Goal: Task Accomplishment & Management: Use online tool/utility

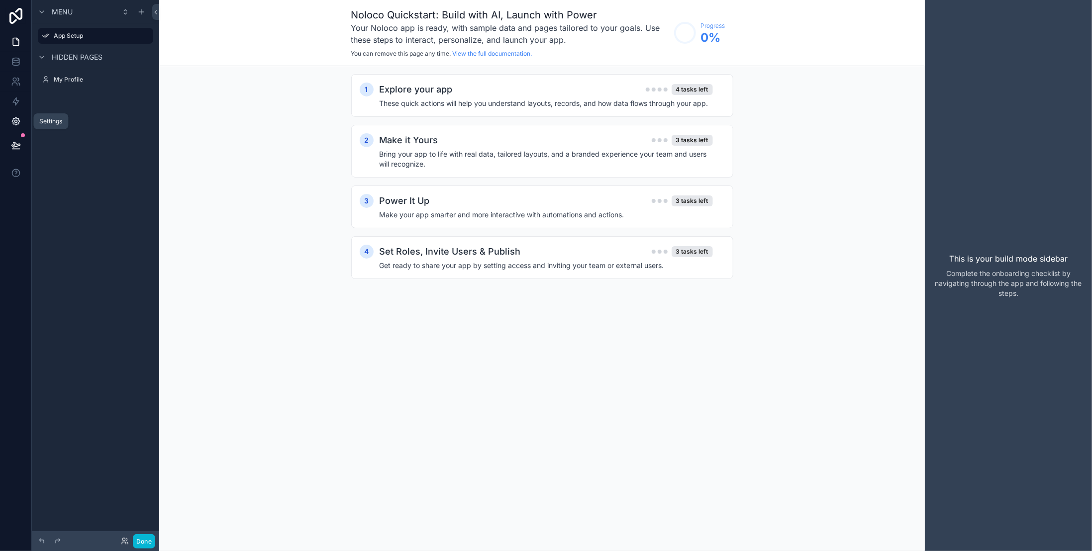
click at [18, 122] on icon at bounding box center [16, 121] width 10 height 10
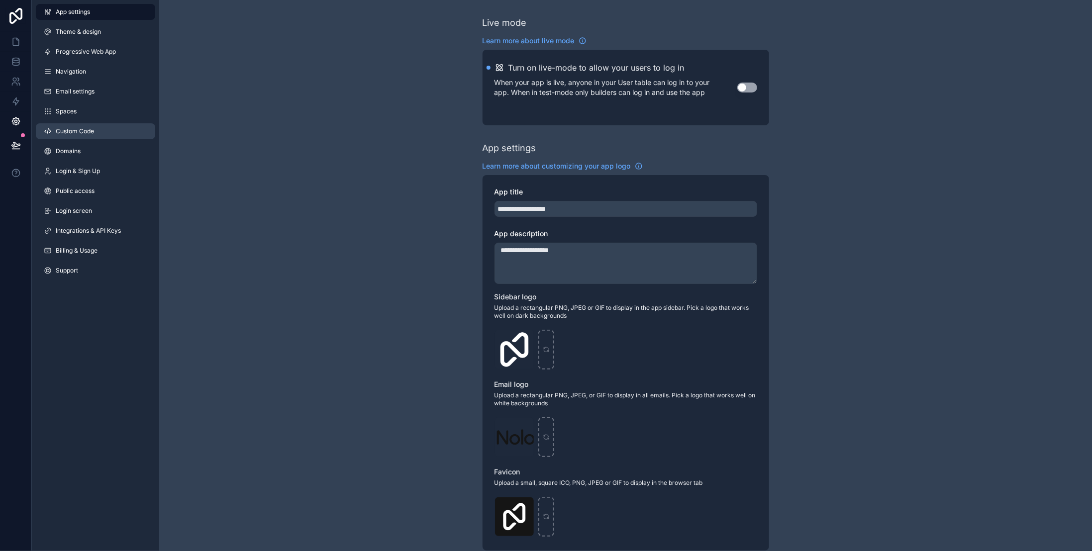
click at [96, 132] on link "Custom Code" at bounding box center [95, 131] width 119 height 16
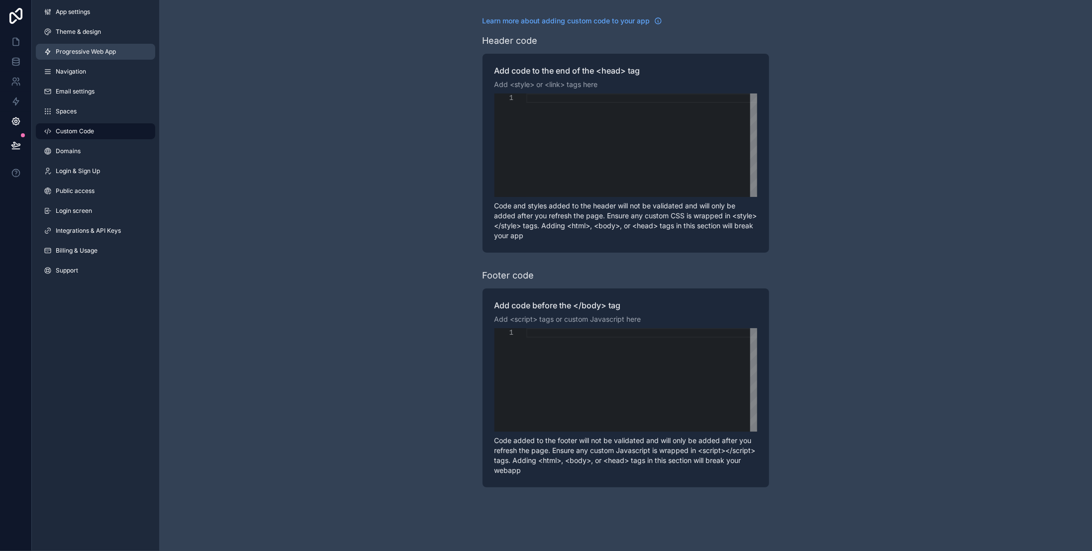
click at [86, 48] on span "Progressive Web App" at bounding box center [86, 52] width 60 height 8
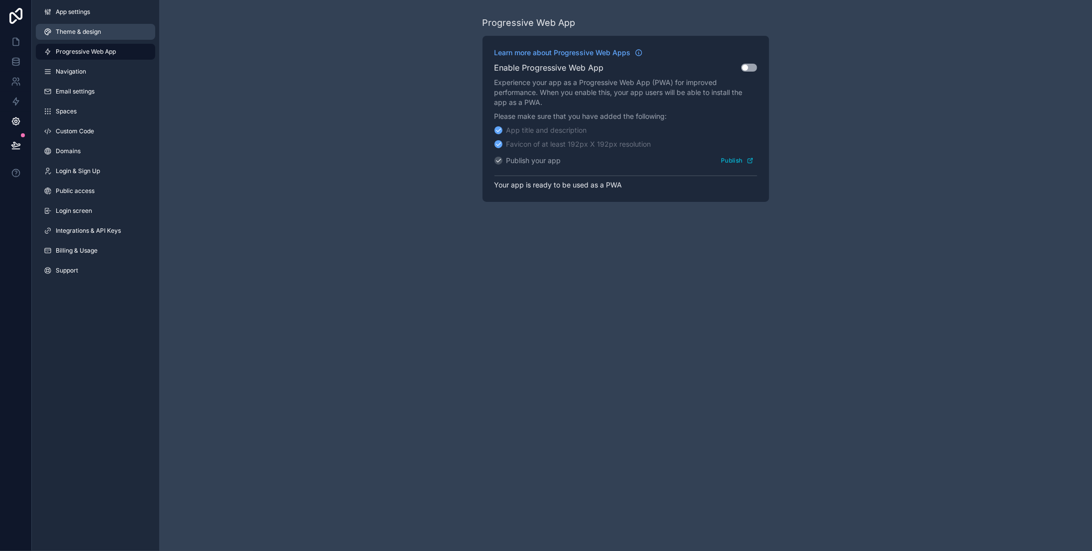
click at [91, 34] on span "Theme & design" at bounding box center [78, 32] width 45 height 8
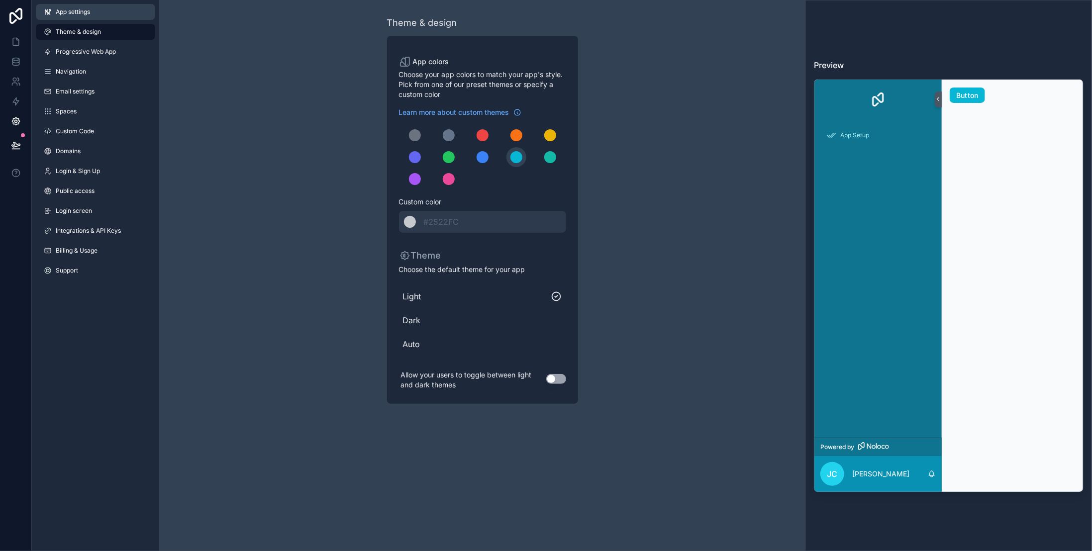
click at [88, 17] on link "App settings" at bounding box center [95, 12] width 119 height 16
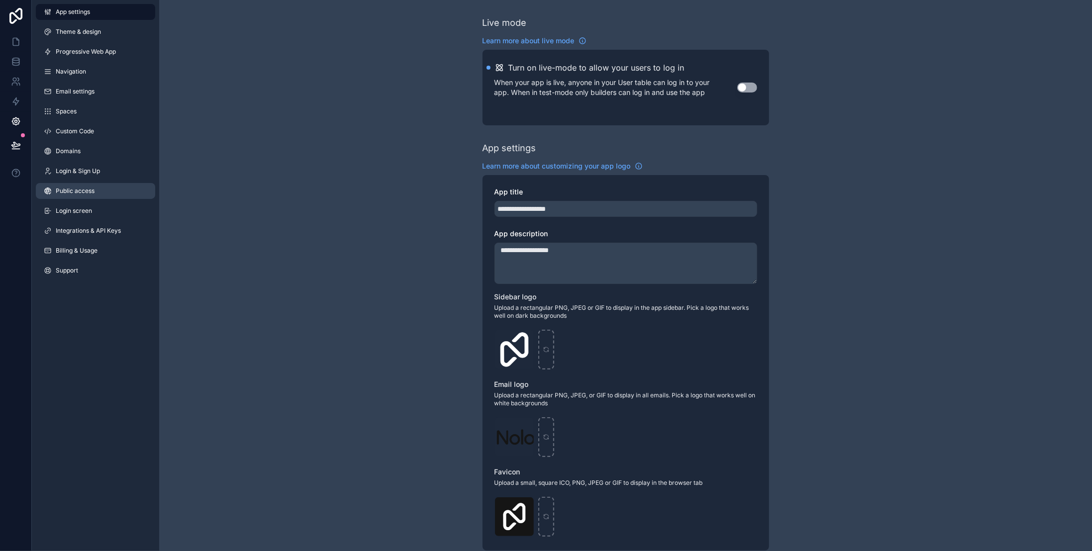
click at [88, 190] on span "Public access" at bounding box center [75, 191] width 39 height 8
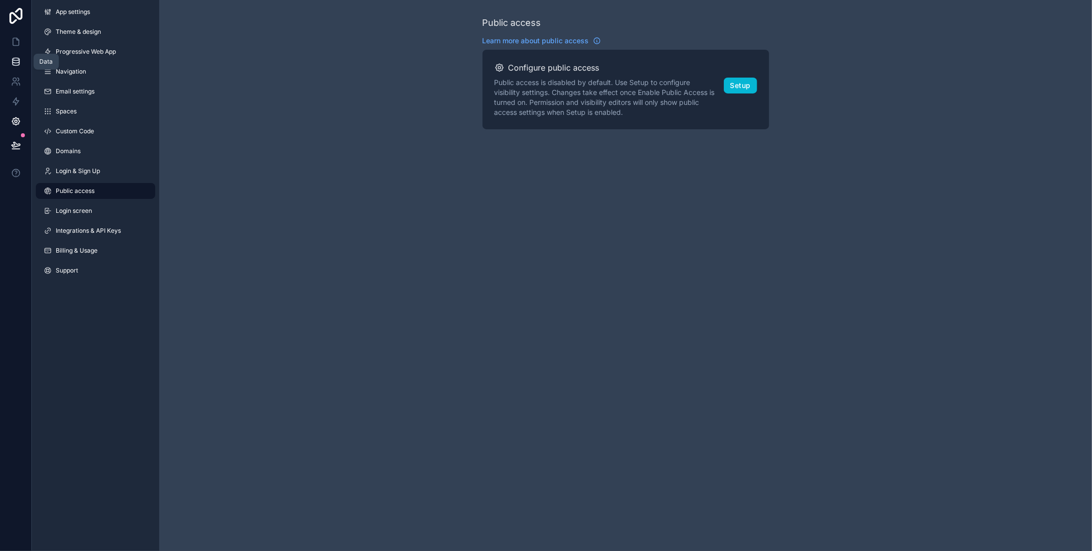
click at [17, 61] on icon at bounding box center [16, 62] width 10 height 10
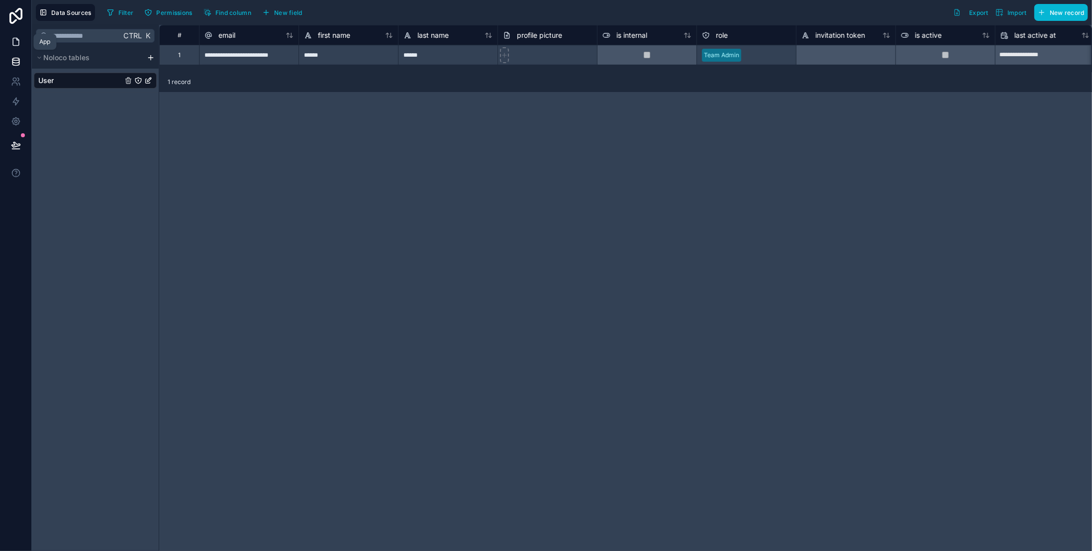
click at [13, 47] on link at bounding box center [15, 42] width 31 height 20
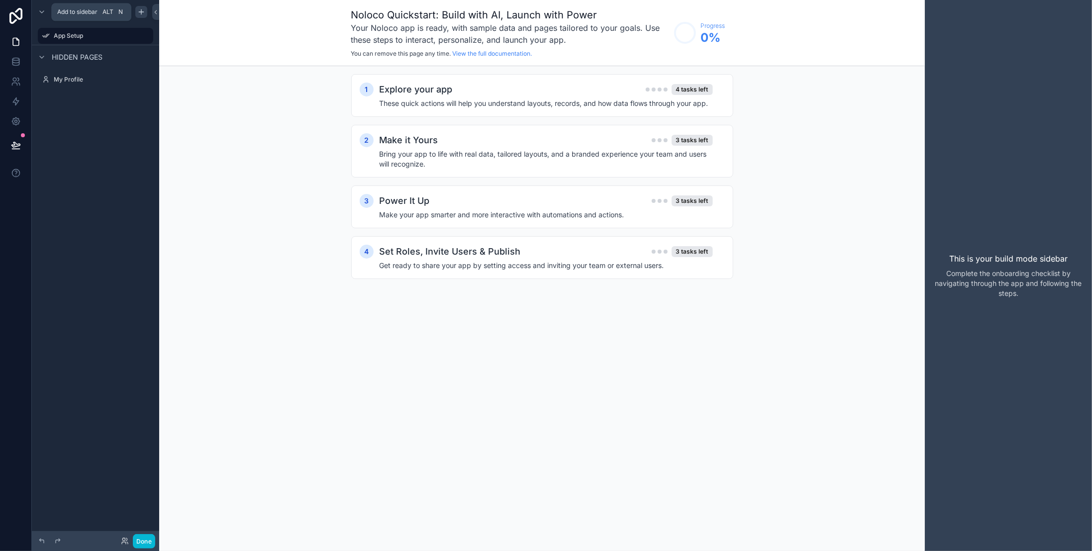
click at [142, 9] on icon "scrollable content" at bounding box center [141, 12] width 8 height 8
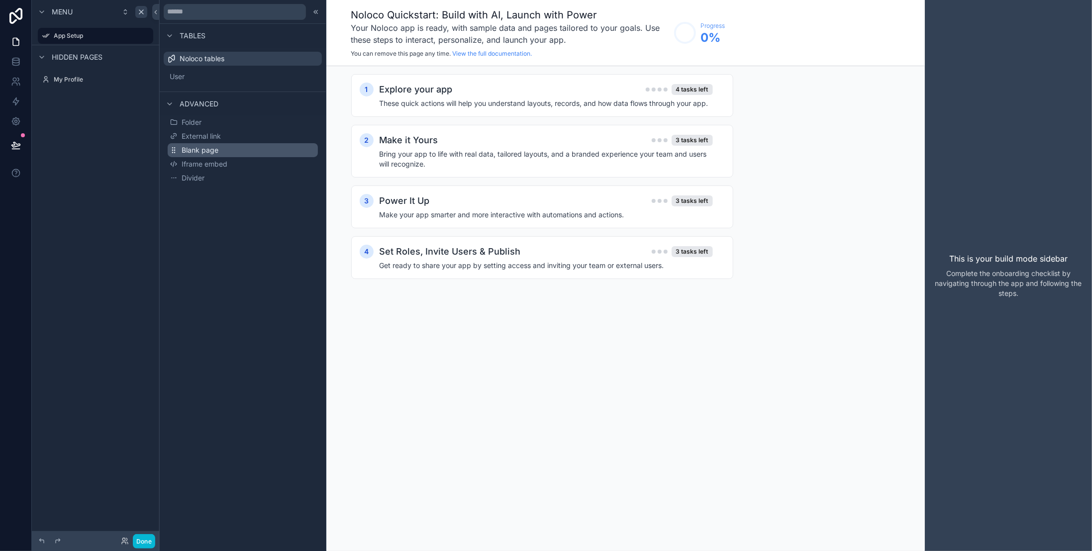
click at [235, 150] on button "Blank page" at bounding box center [243, 150] width 150 height 14
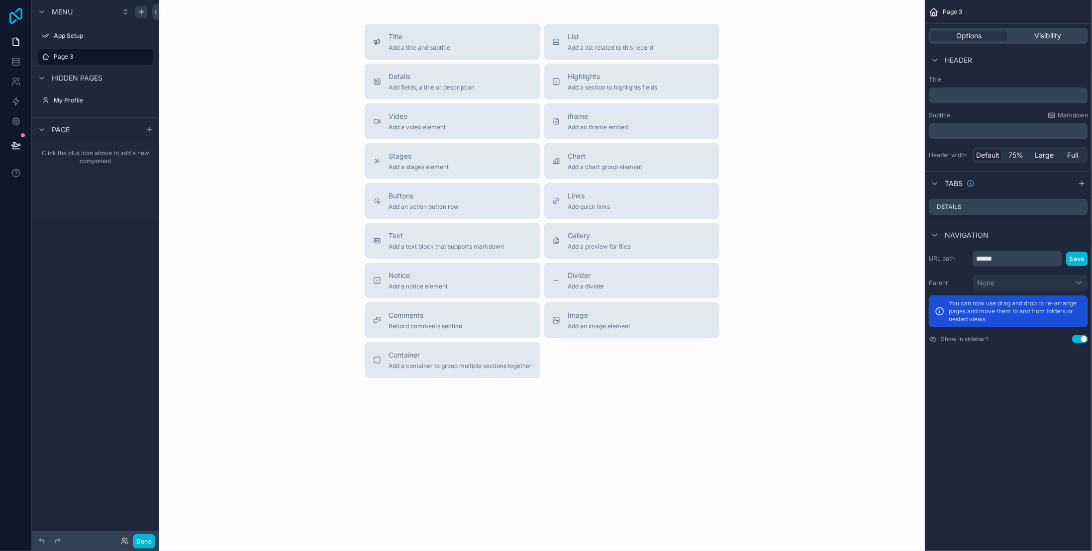
click at [20, 14] on icon at bounding box center [16, 16] width 20 height 16
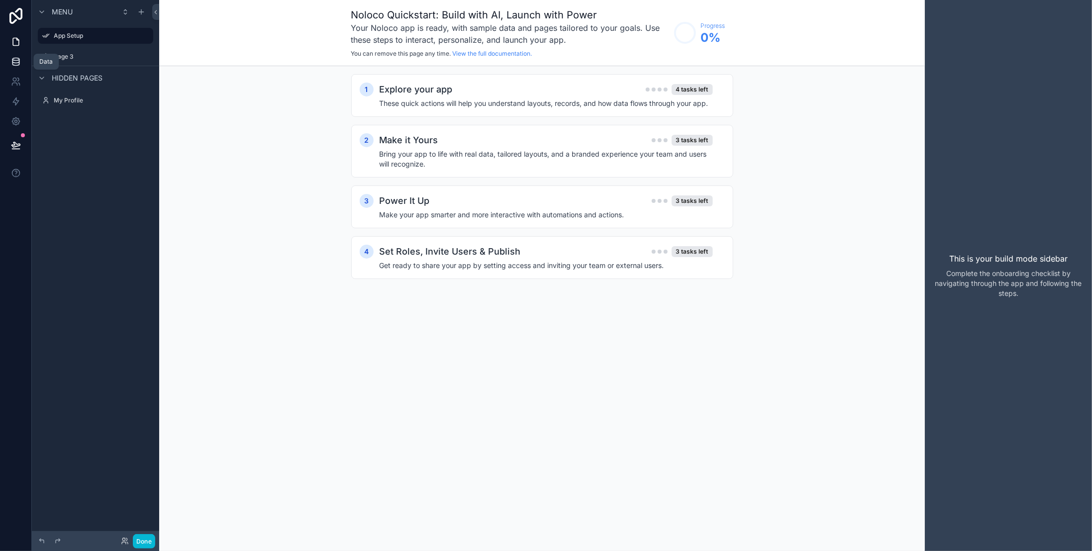
click at [16, 59] on icon at bounding box center [16, 62] width 10 height 10
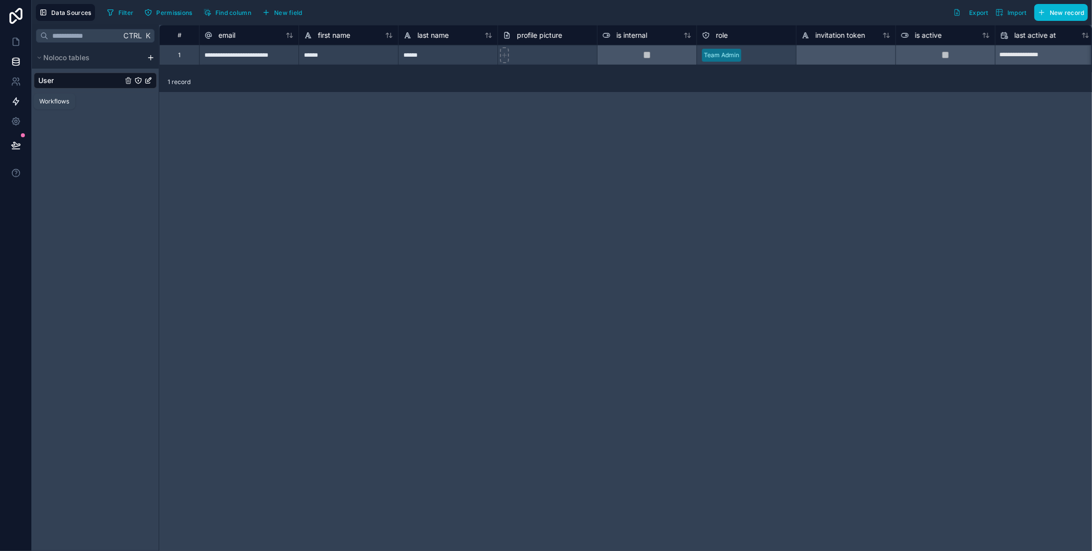
click at [19, 100] on icon at bounding box center [16, 101] width 10 height 10
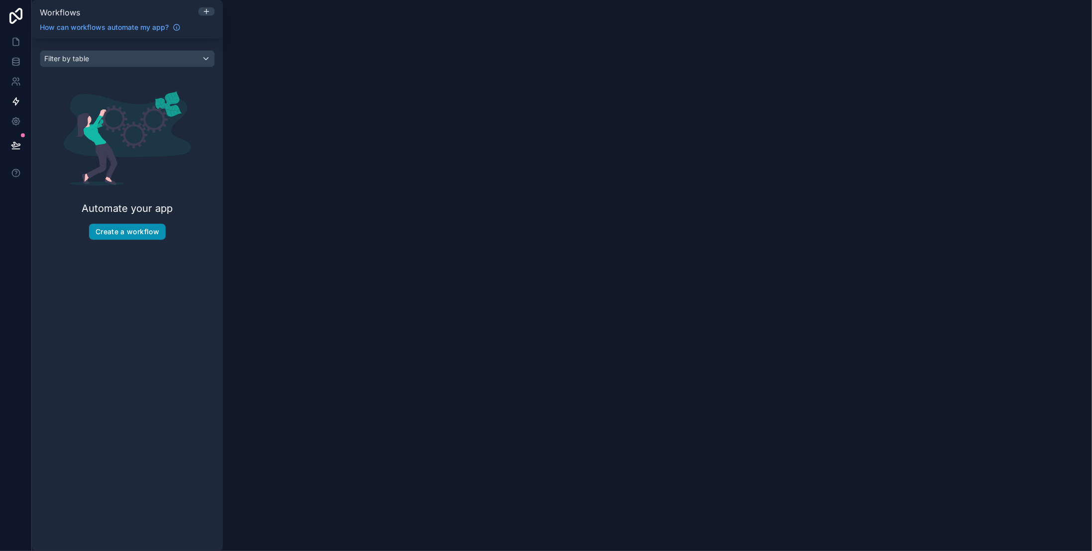
click at [134, 232] on button "Create a workflow" at bounding box center [127, 232] width 77 height 16
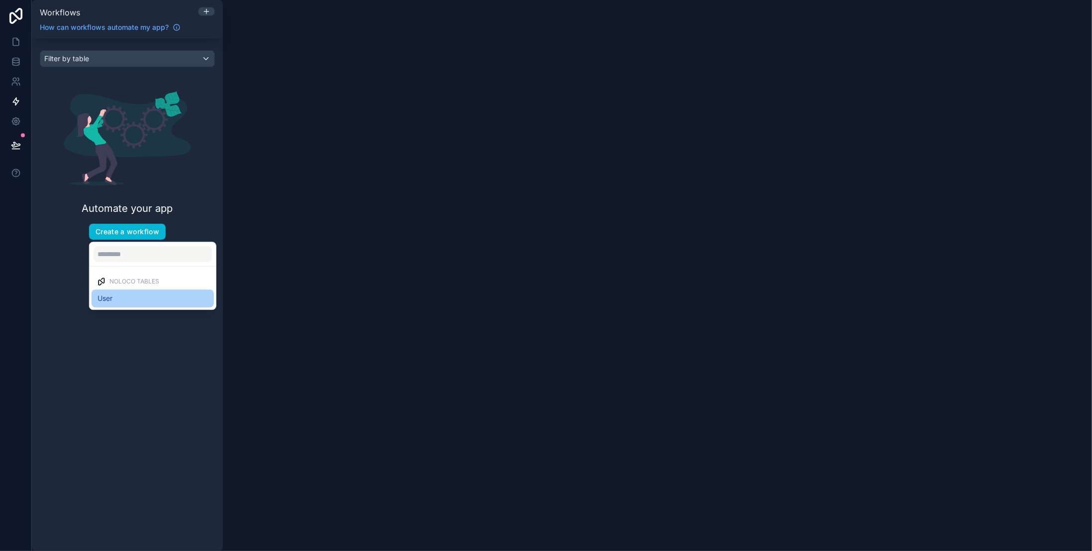
click at [121, 297] on div "User" at bounding box center [152, 298] width 110 height 12
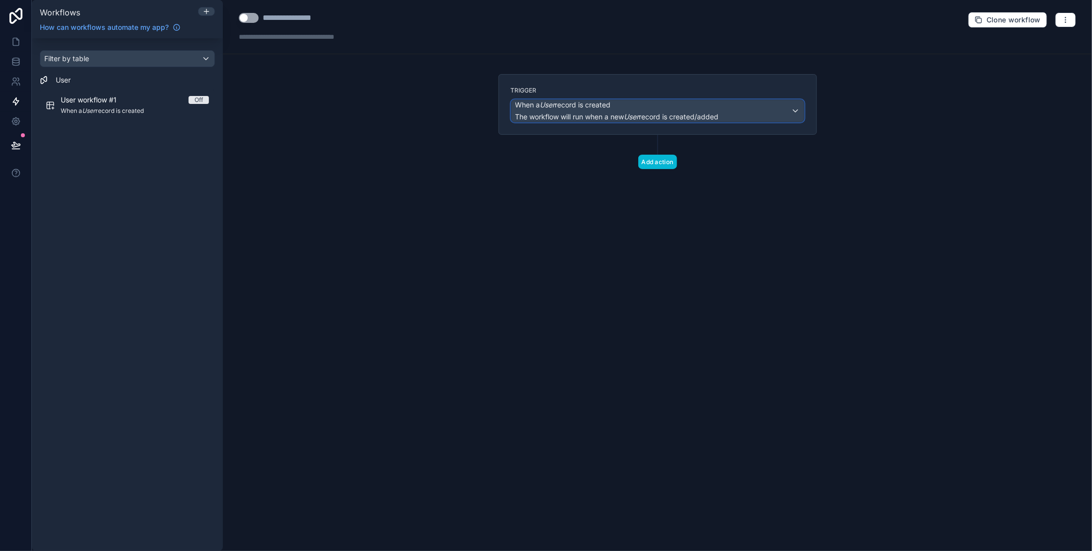
click at [796, 110] on div "When a User record is created The workflow will run when a new User record is c…" at bounding box center [657, 111] width 292 height 22
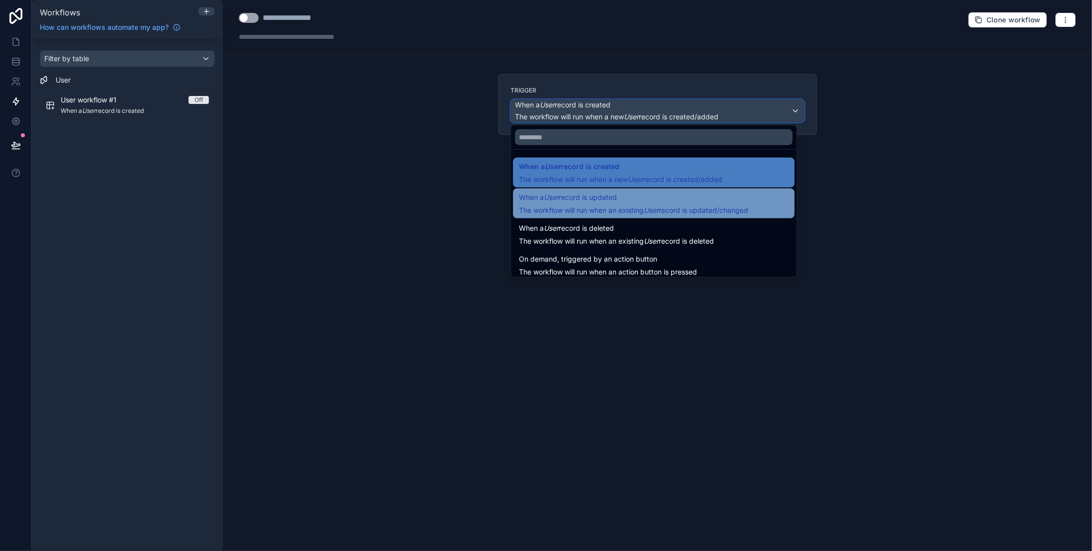
scroll to position [36, 0]
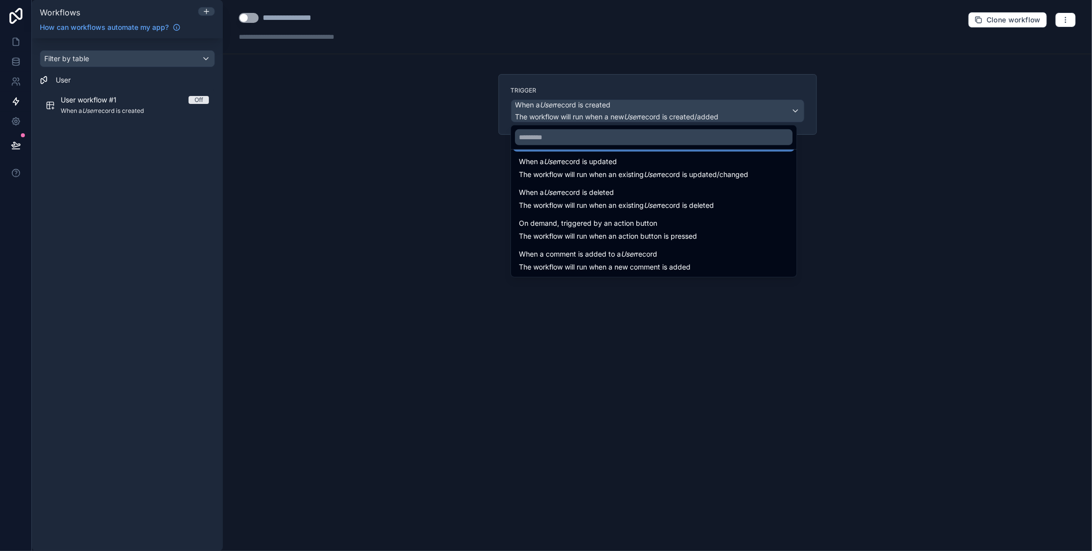
click at [100, 79] on div at bounding box center [546, 275] width 1092 height 551
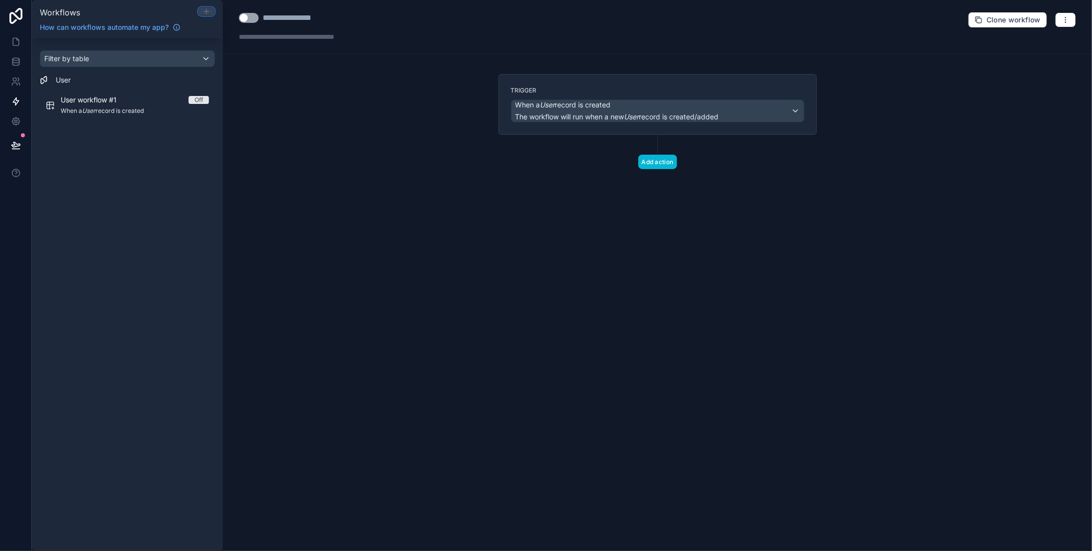
click at [207, 11] on icon at bounding box center [206, 11] width 4 height 0
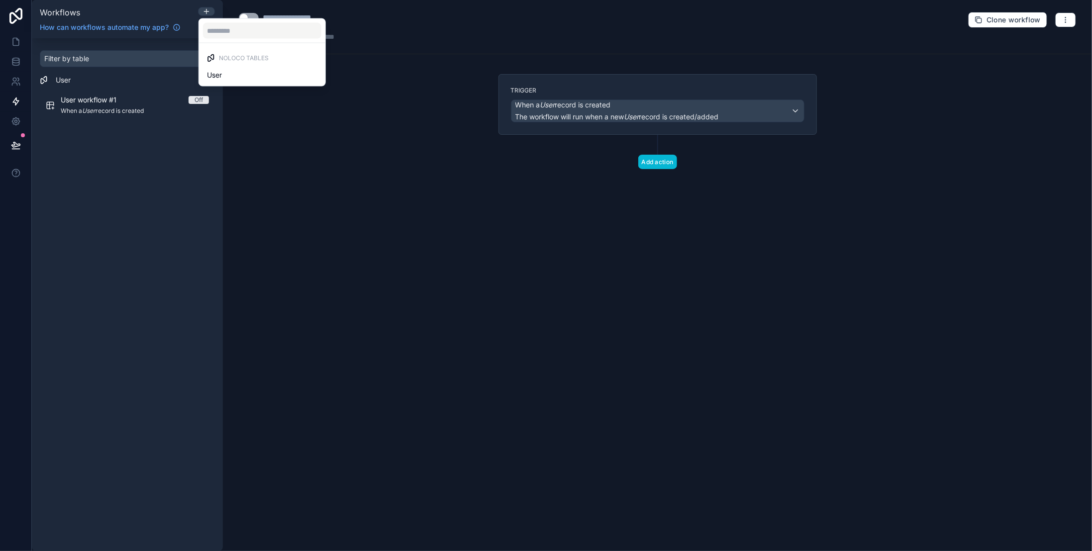
click at [240, 55] on span "Noloco tables" at bounding box center [244, 58] width 50 height 8
click at [583, 100] on div at bounding box center [546, 275] width 1092 height 551
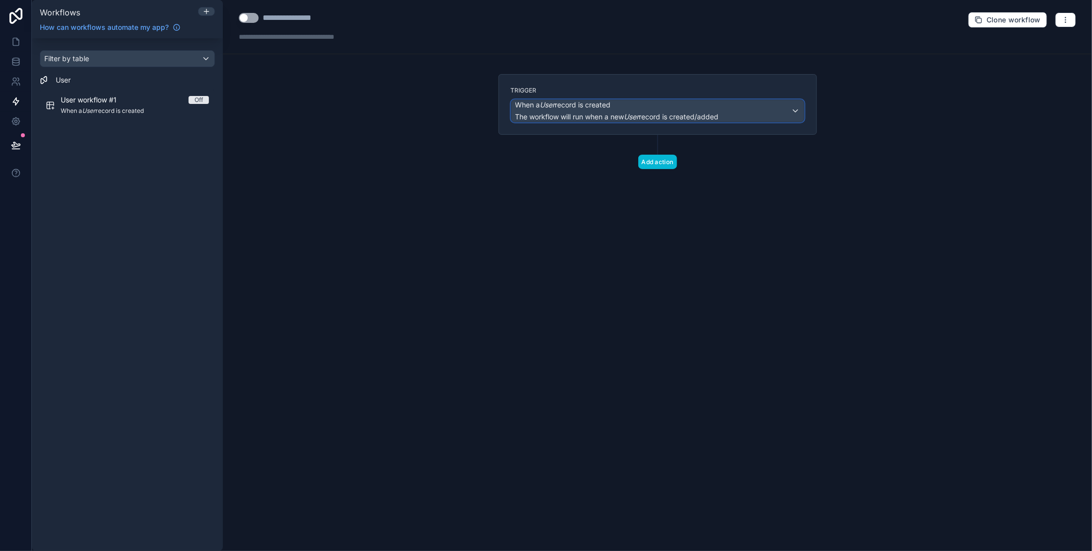
click at [796, 110] on div "When a User record is created The workflow will run when a new User record is c…" at bounding box center [657, 111] width 292 height 22
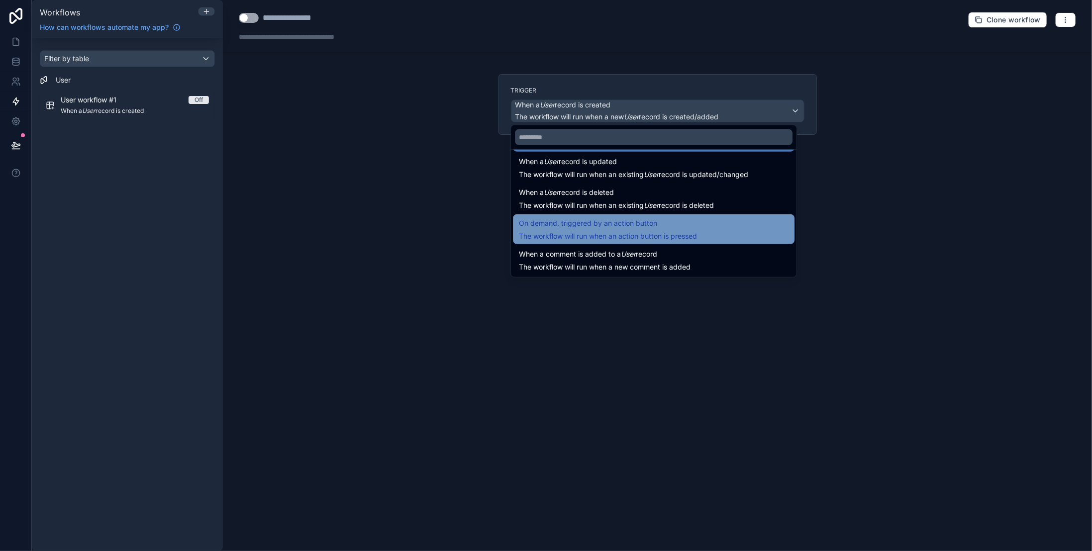
click at [685, 222] on span "On demand, triggered by an action button" at bounding box center [608, 223] width 178 height 12
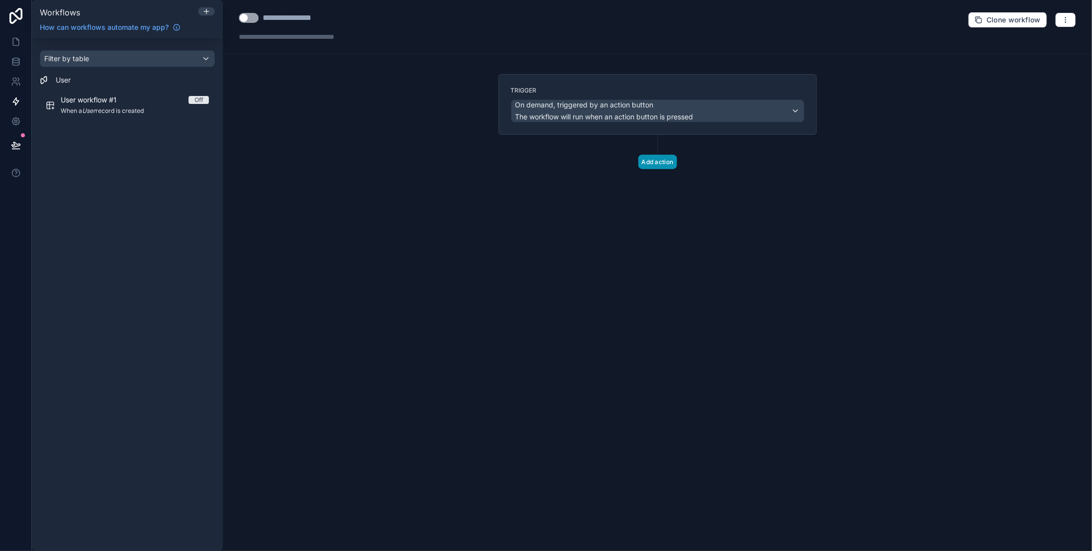
click at [666, 163] on button "Add action" at bounding box center [657, 162] width 39 height 14
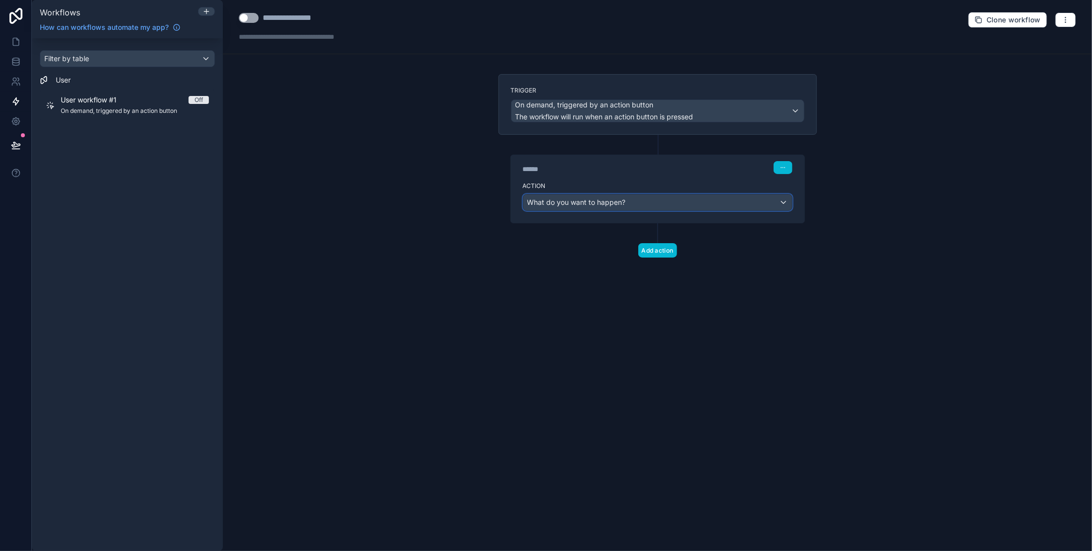
click at [722, 204] on div "What do you want to happen?" at bounding box center [657, 202] width 269 height 16
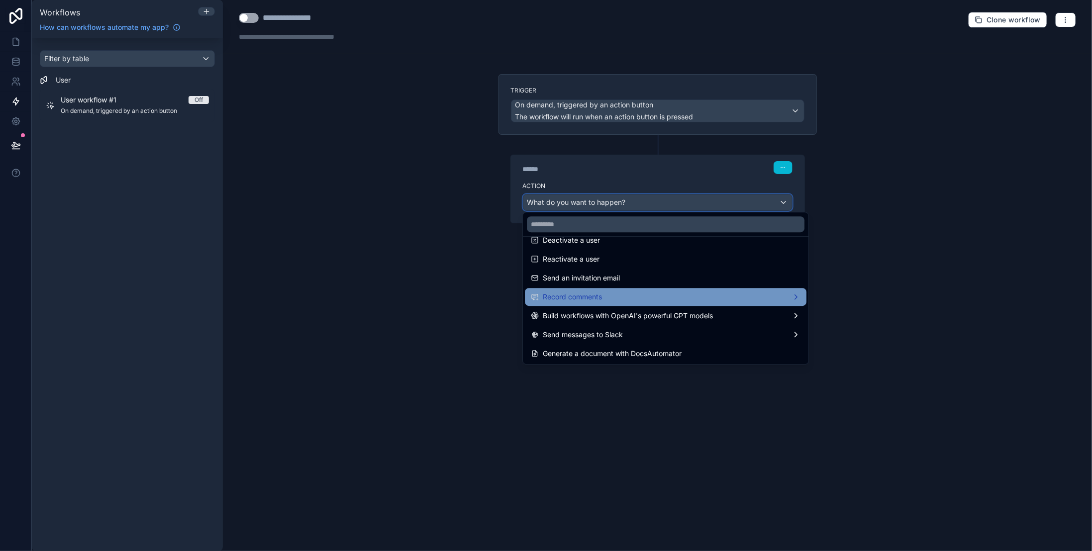
scroll to position [184, 0]
click at [671, 294] on div "Record comments" at bounding box center [666, 296] width 270 height 12
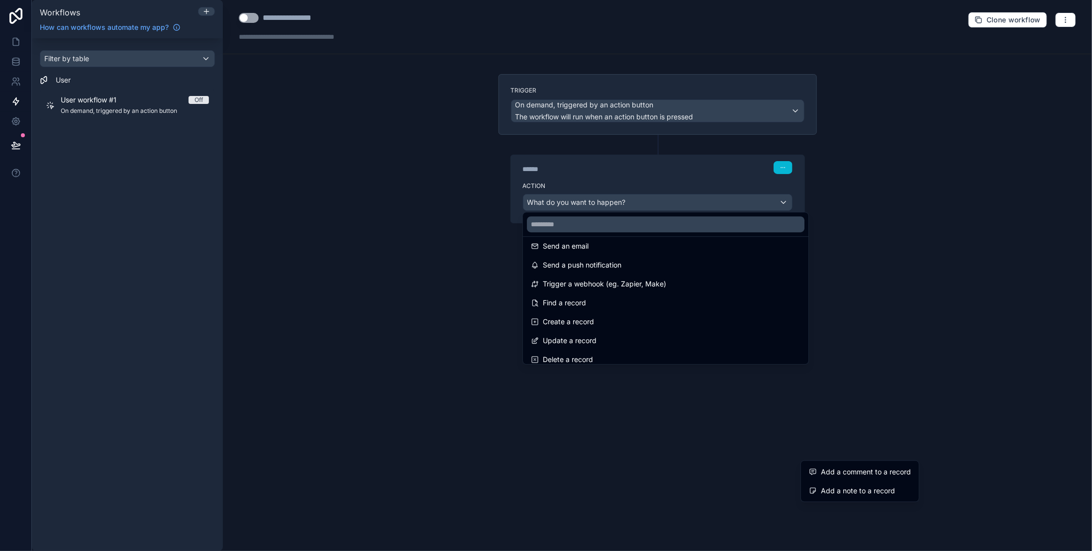
scroll to position [0, 0]
click at [16, 43] on div at bounding box center [546, 275] width 1092 height 551
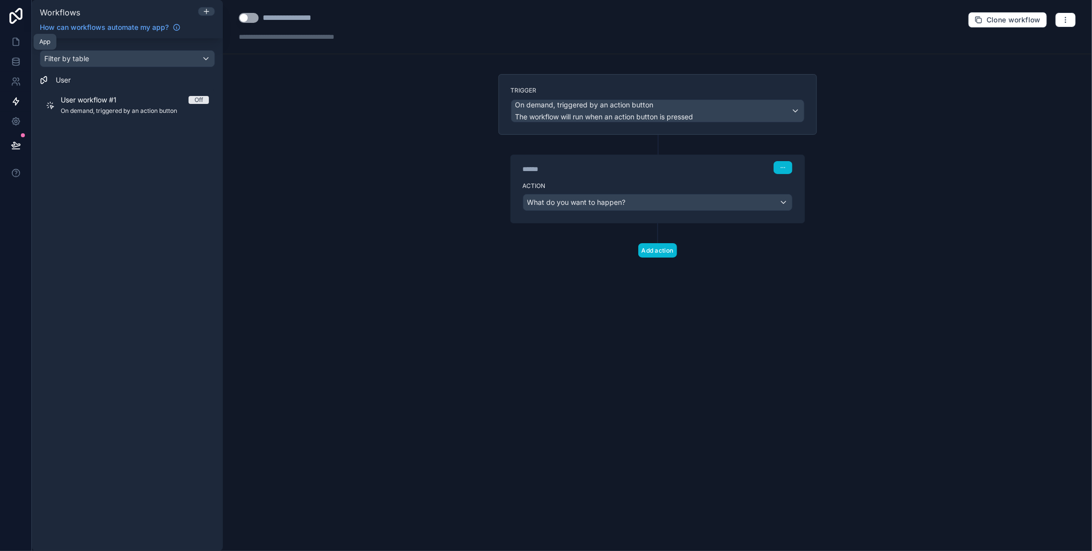
click at [16, 43] on icon at bounding box center [16, 42] width 10 height 10
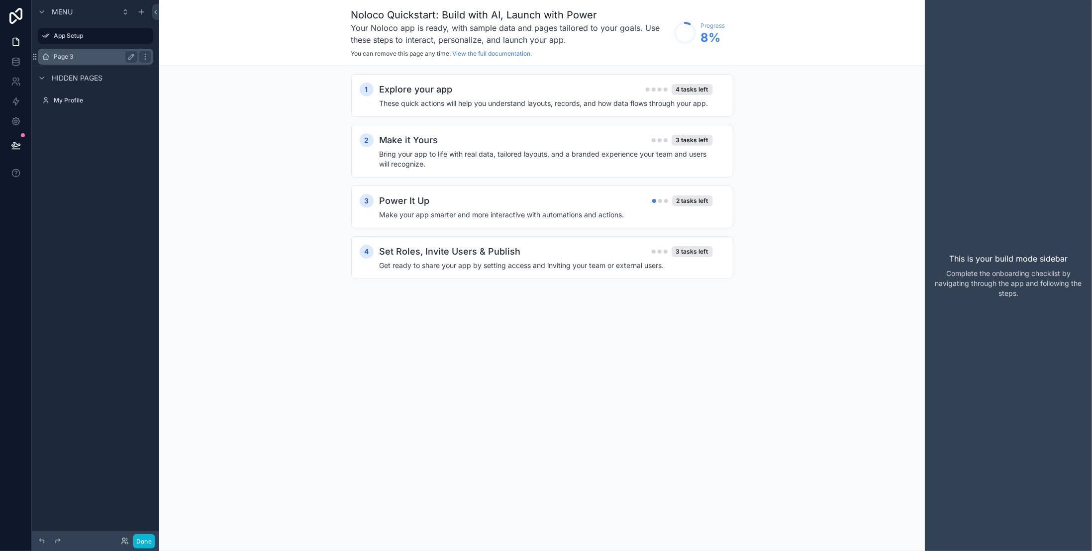
click at [96, 58] on label "Page 3" at bounding box center [94, 57] width 80 height 8
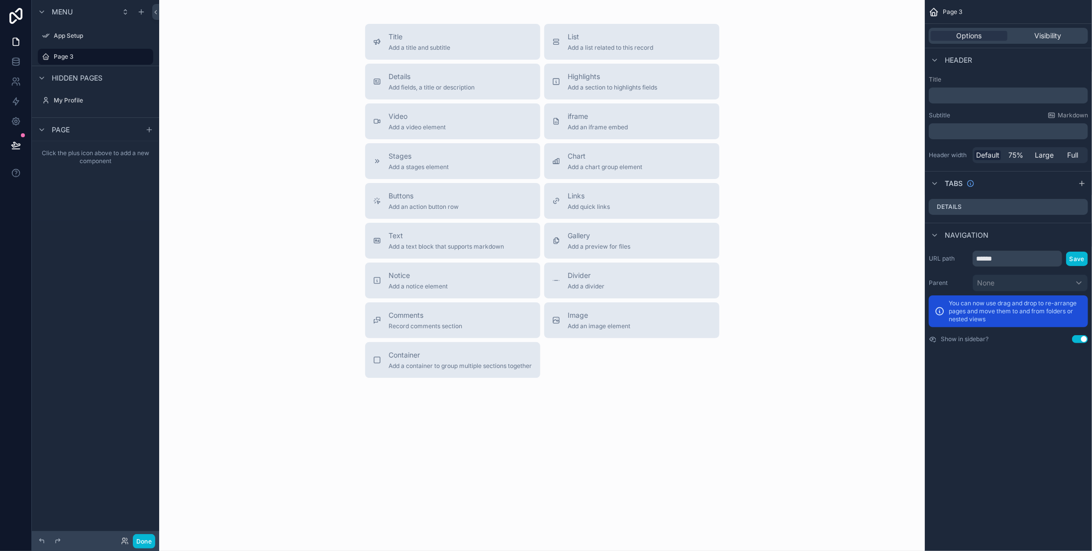
drag, startPoint x: 484, startPoint y: 313, endPoint x: 307, endPoint y: 307, distance: 177.2
click at [306, 307] on div "Title Add a title and subtitle List Add a list related to this record Details A…" at bounding box center [542, 201] width 750 height 354
click at [405, 320] on span "Comments" at bounding box center [426, 315] width 74 height 10
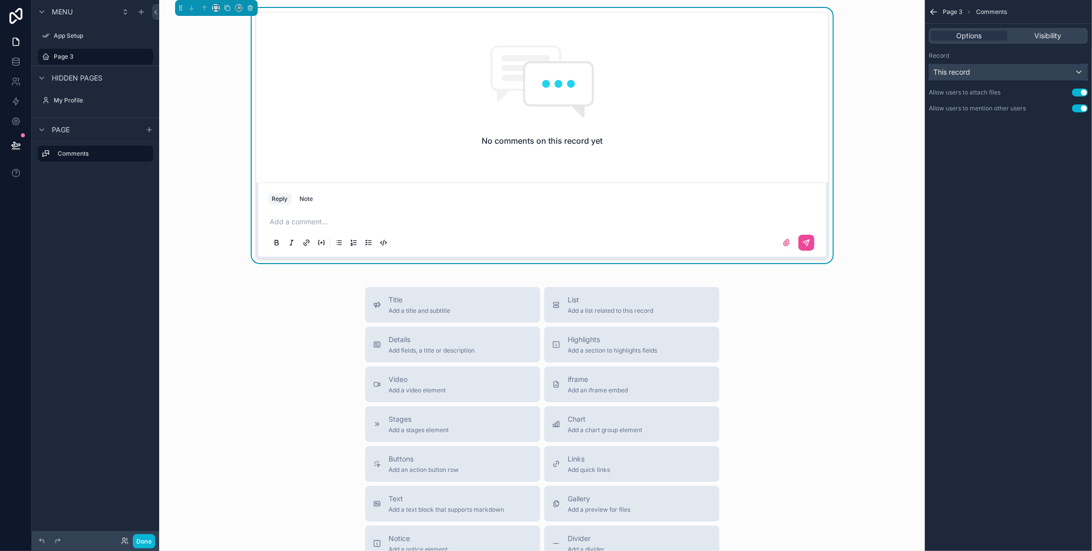
click at [1080, 73] on div "This record" at bounding box center [1008, 72] width 158 height 16
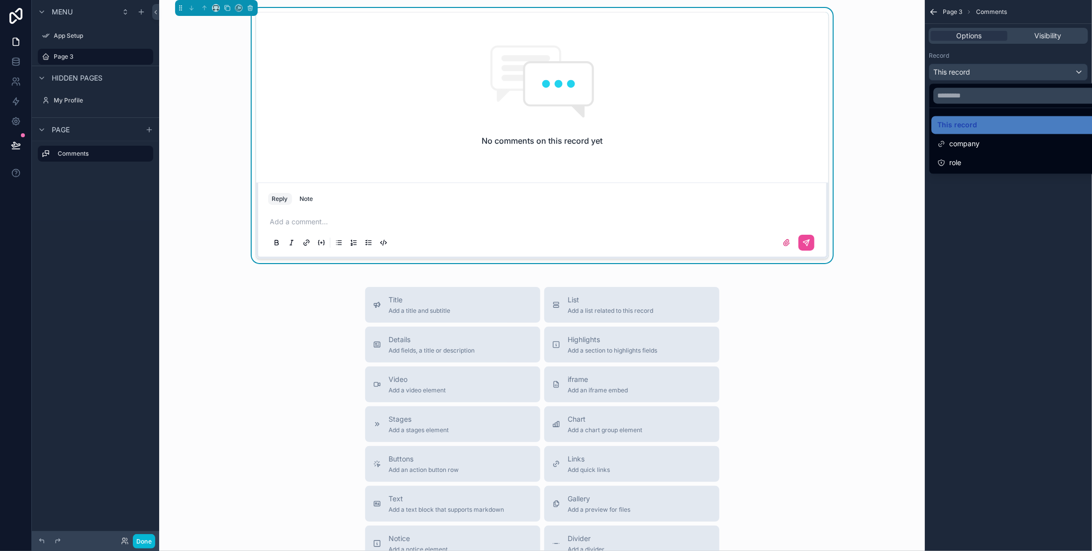
click at [1080, 73] on div "scrollable content" at bounding box center [546, 275] width 1092 height 551
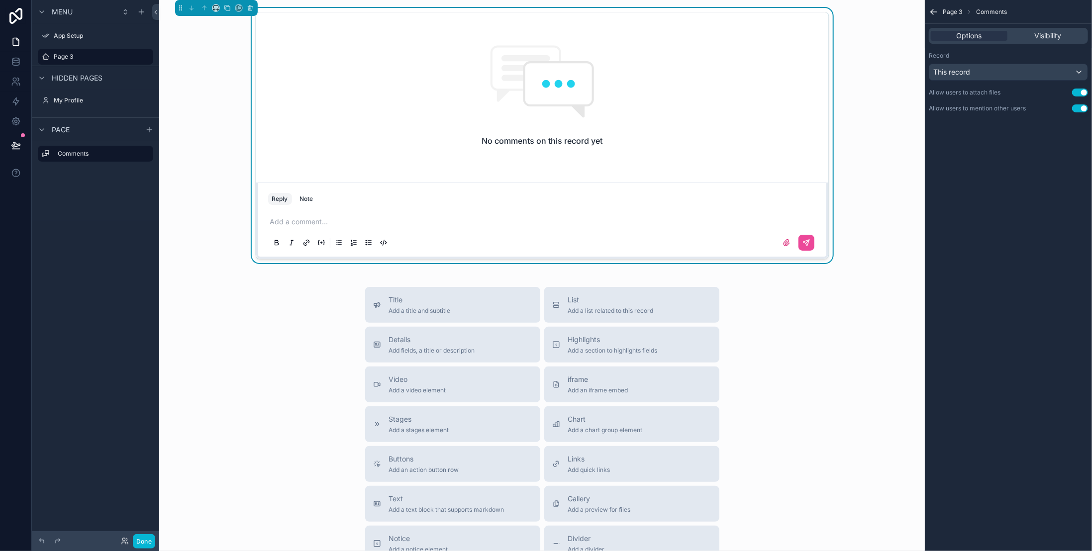
click at [350, 242] on icon "scrollable content" at bounding box center [354, 243] width 8 height 8
click at [320, 243] on icon "scrollable content" at bounding box center [321, 243] width 2 height 0
click at [308, 218] on p "scrollable content" at bounding box center [544, 222] width 548 height 10
click at [317, 239] on icon "scrollable content" at bounding box center [321, 243] width 8 height 8
click at [317, 242] on icon "scrollable content" at bounding box center [321, 243] width 8 height 8
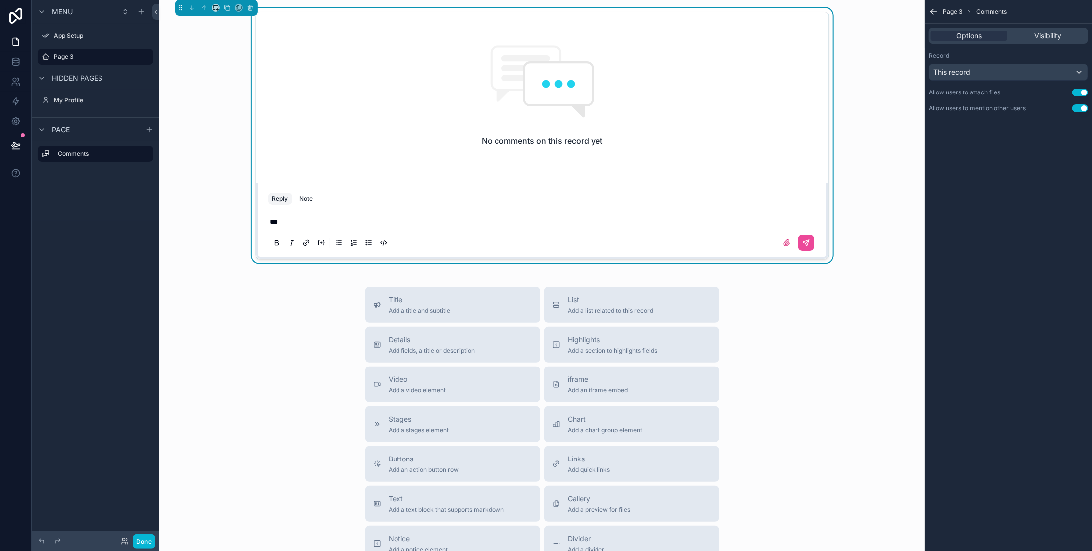
click at [317, 242] on icon "scrollable content" at bounding box center [321, 243] width 8 height 8
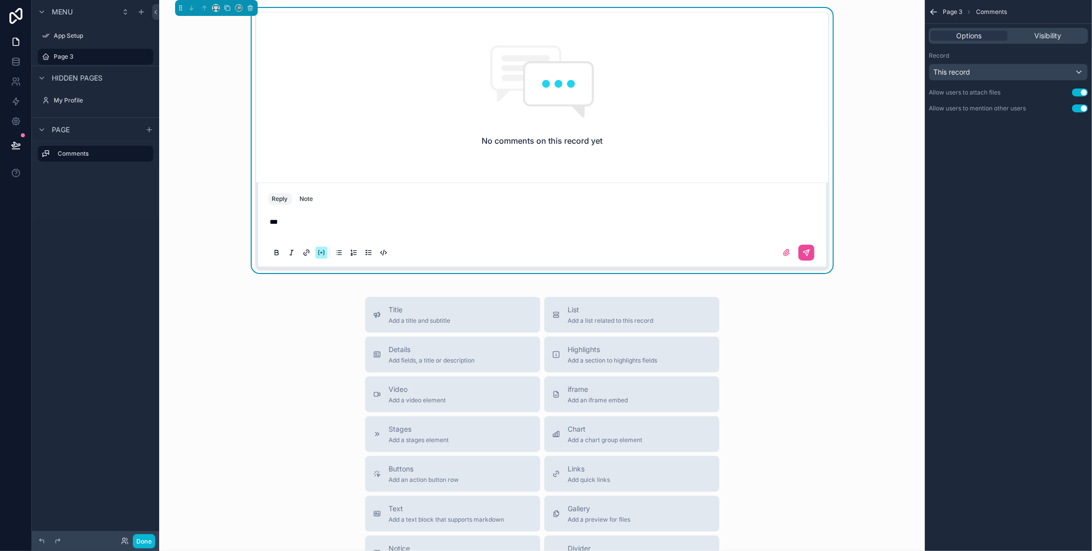
click at [335, 250] on icon "scrollable content" at bounding box center [339, 253] width 8 height 8
click at [350, 254] on icon "scrollable content" at bounding box center [354, 253] width 8 height 8
click at [365, 252] on icon "scrollable content" at bounding box center [369, 253] width 8 height 8
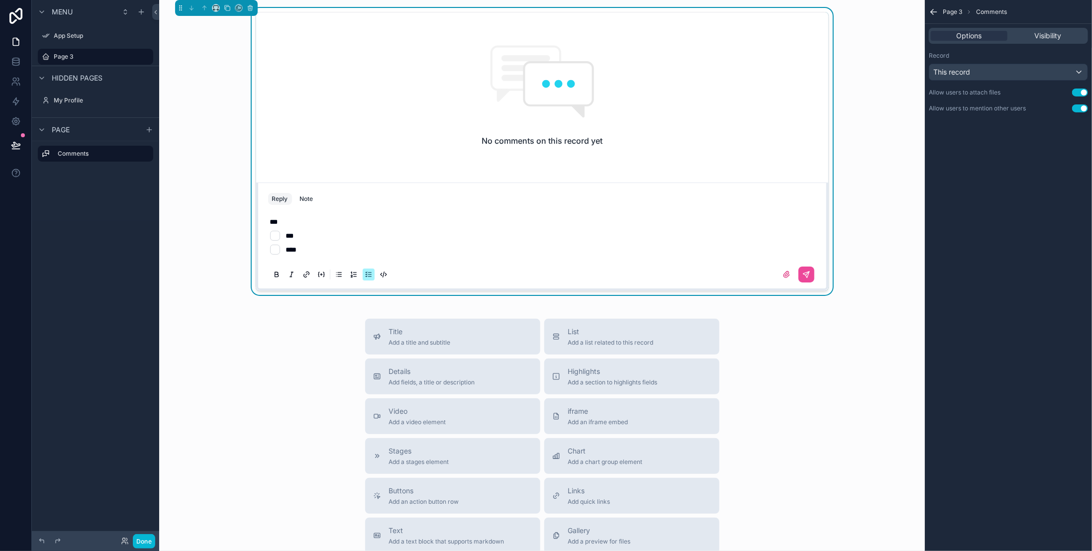
click at [350, 248] on li "****" at bounding box center [542, 250] width 544 height 10
click at [270, 236] on li "***" at bounding box center [542, 236] width 544 height 10
click at [802, 275] on icon "scrollable content" at bounding box center [806, 275] width 8 height 8
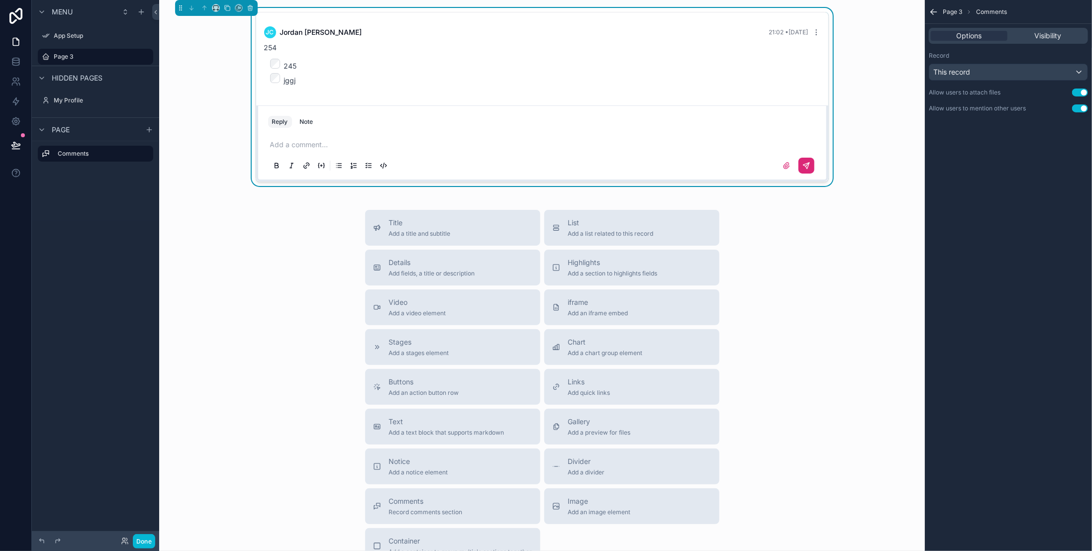
click at [303, 142] on p "scrollable content" at bounding box center [544, 145] width 548 height 10
click at [814, 33] on icon "scrollable content" at bounding box center [816, 32] width 8 height 8
click at [794, 31] on span "21:02 • Today" at bounding box center [788, 31] width 39 height 7
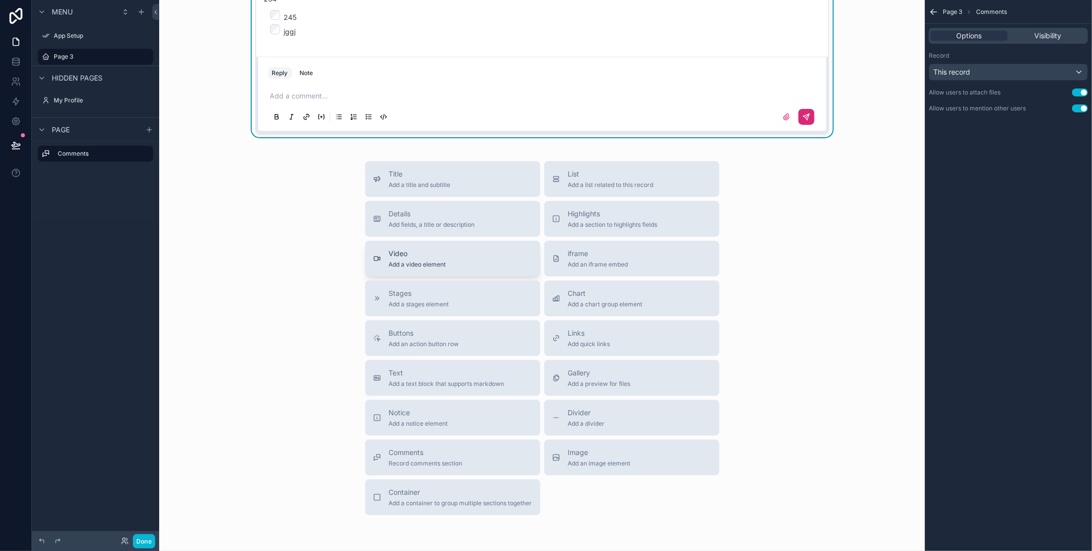
scroll to position [50, 0]
drag, startPoint x: 420, startPoint y: 218, endPoint x: 250, endPoint y: 202, distance: 170.9
click at [250, 202] on div "Title Add a title and subtitle List Add a list related to this record Details A…" at bounding box center [542, 337] width 750 height 354
click at [398, 219] on div "Details Add fields, a title or description" at bounding box center [432, 218] width 86 height 20
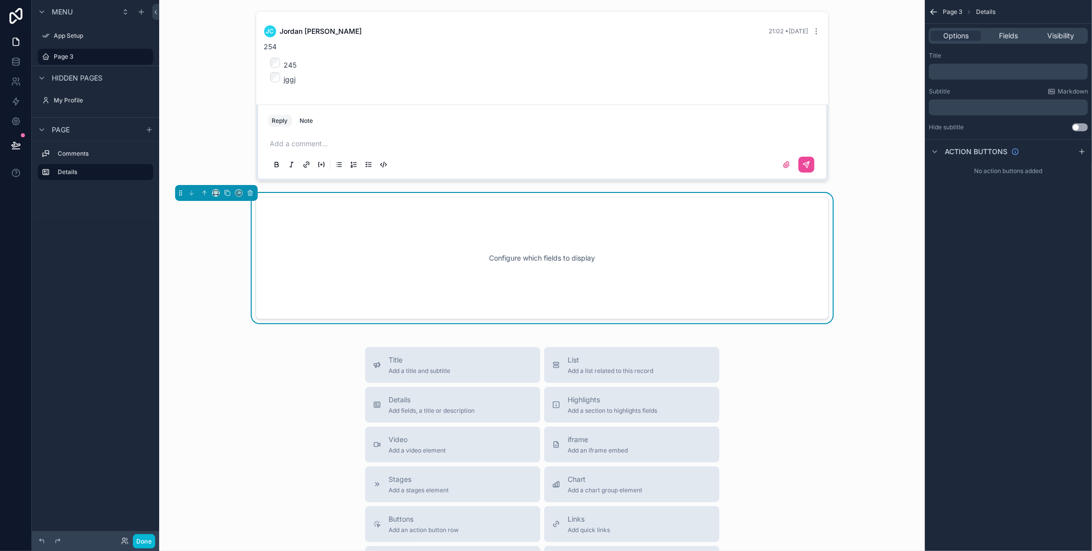
scroll to position [0, 0]
click at [530, 261] on div "Configure which fields to display" at bounding box center [542, 259] width 540 height 90
click at [704, 236] on div "Configure which fields to display" at bounding box center [542, 259] width 540 height 90
click at [1003, 34] on span "Fields" at bounding box center [1008, 36] width 19 height 10
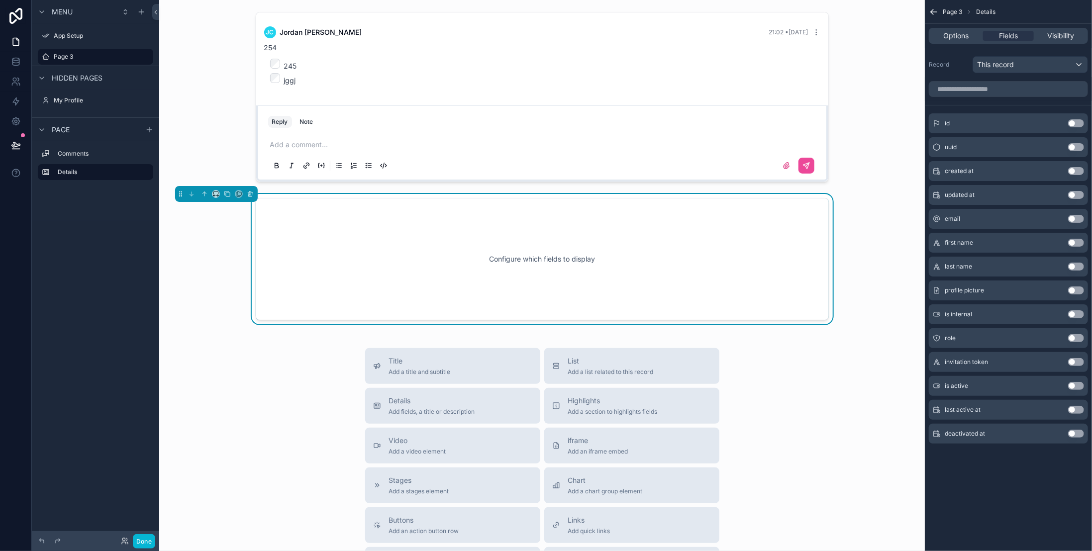
click at [1073, 241] on button "Use setting" at bounding box center [1076, 243] width 16 height 8
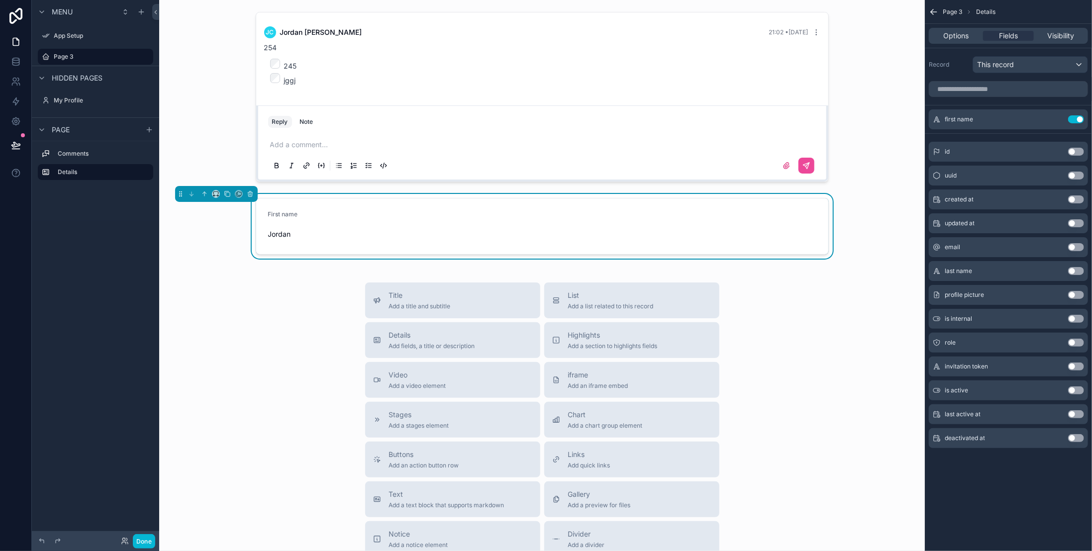
click at [1069, 273] on div "Use setting" at bounding box center [1076, 271] width 16 height 8
click at [1071, 270] on button "Use setting" at bounding box center [1076, 271] width 16 height 8
click at [415, 235] on span "[PERSON_NAME]" at bounding box center [472, 234] width 131 height 10
click at [17, 102] on icon at bounding box center [16, 101] width 6 height 7
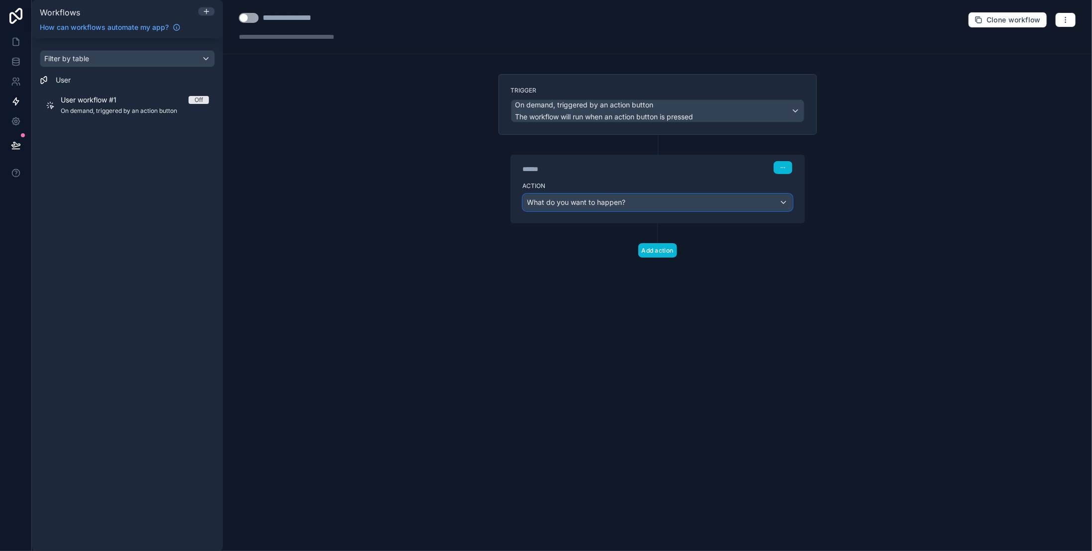
click at [765, 201] on div "What do you want to happen?" at bounding box center [657, 202] width 269 height 16
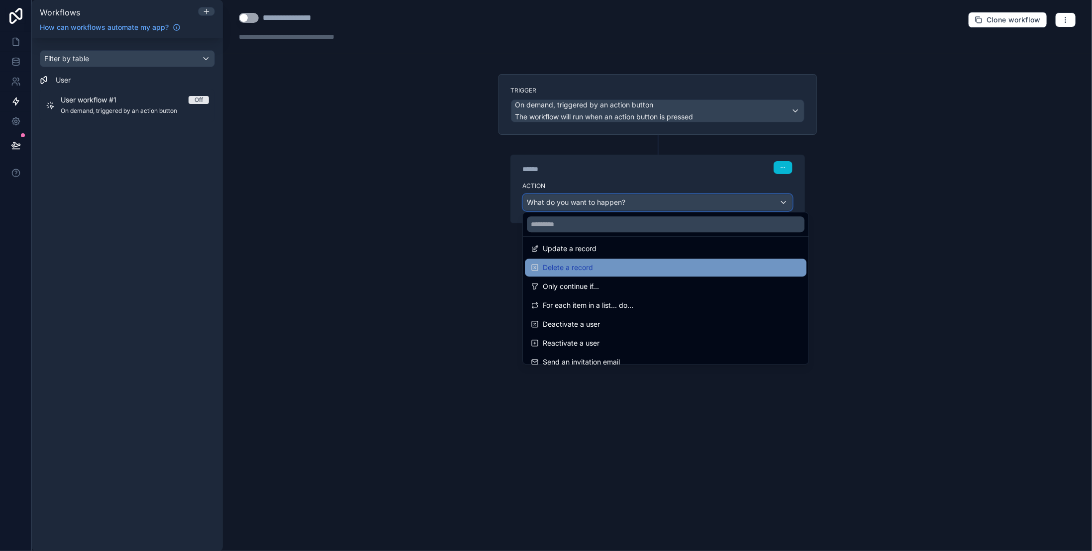
scroll to position [149, 0]
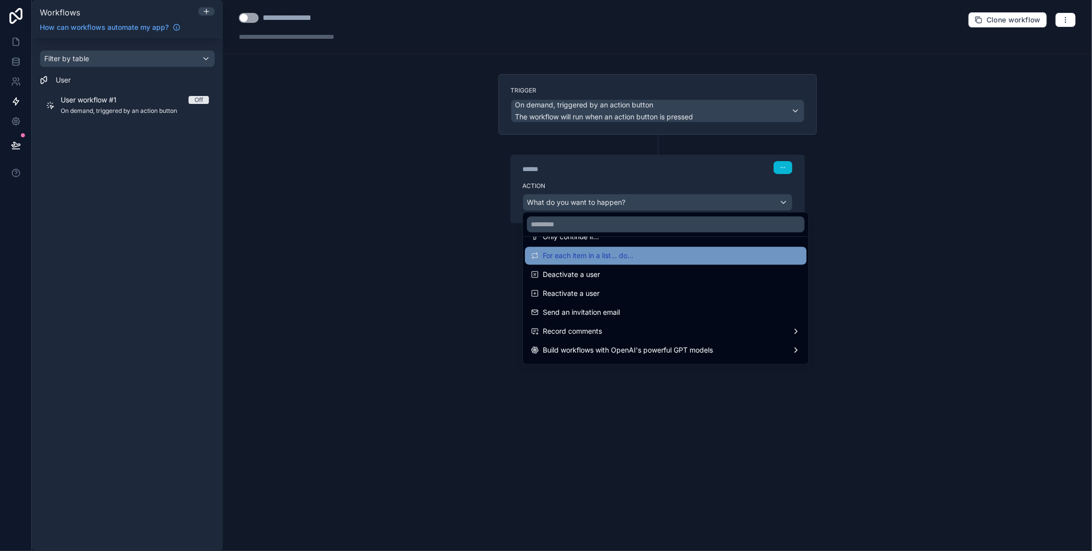
click at [645, 257] on div "For each item in a list... do..." at bounding box center [666, 256] width 270 height 12
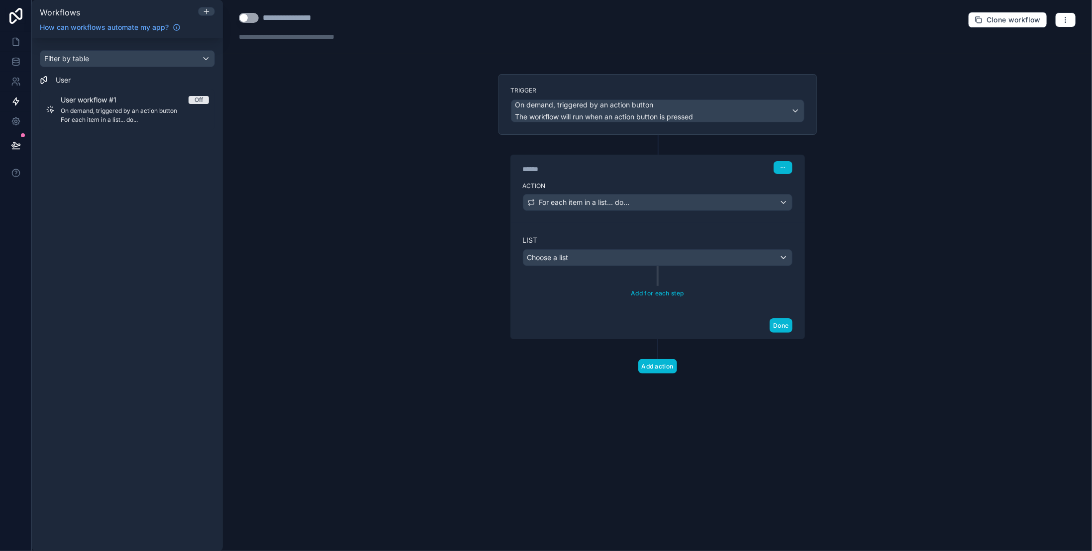
click at [695, 266] on div "Add for each step" at bounding box center [658, 283] width 270 height 34
click at [695, 259] on div "Choose a list" at bounding box center [657, 258] width 269 height 16
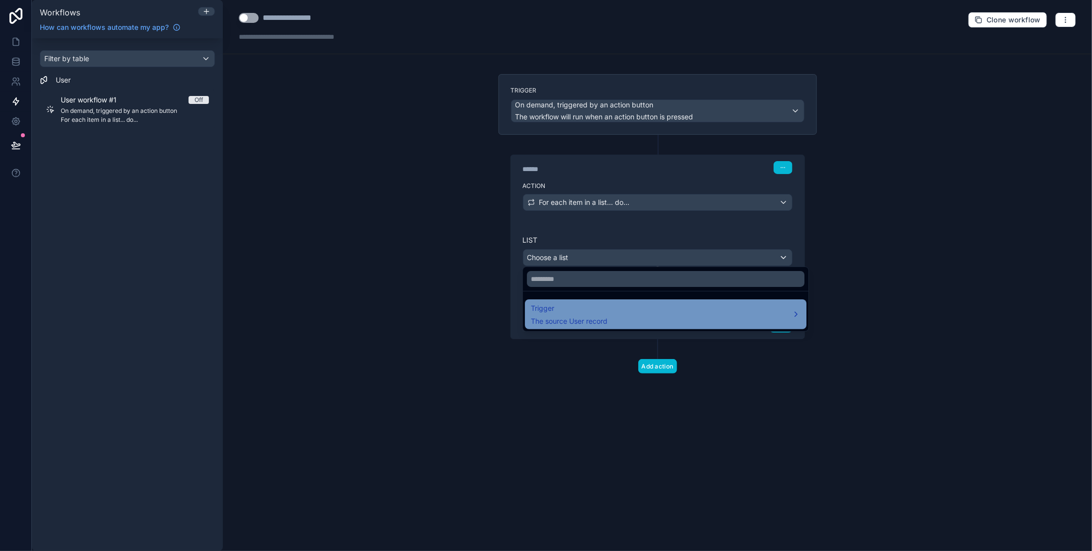
click at [667, 313] on div "Trigger The source User record" at bounding box center [666, 314] width 270 height 24
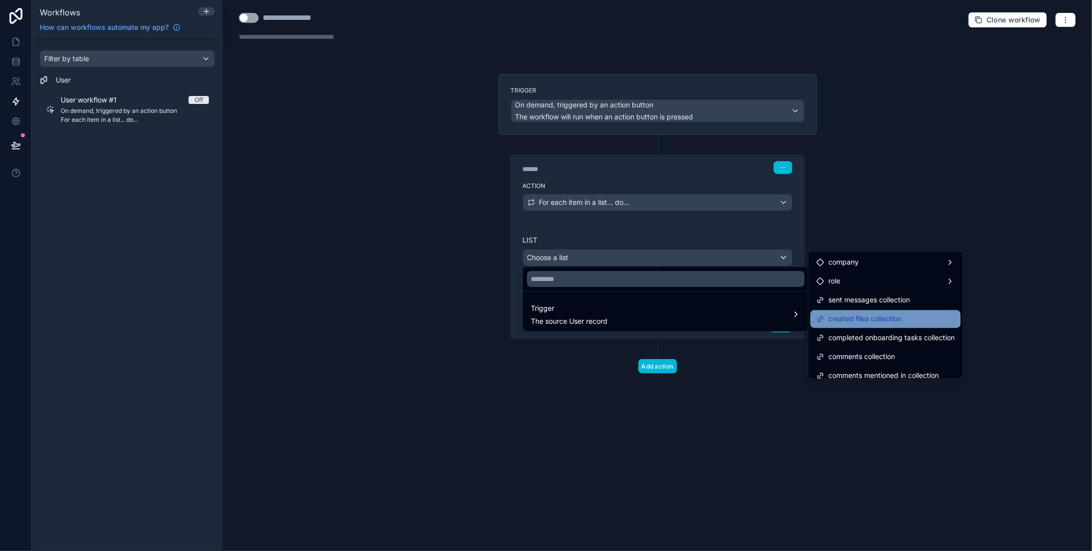
click at [862, 321] on span "created files collection" at bounding box center [864, 319] width 73 height 12
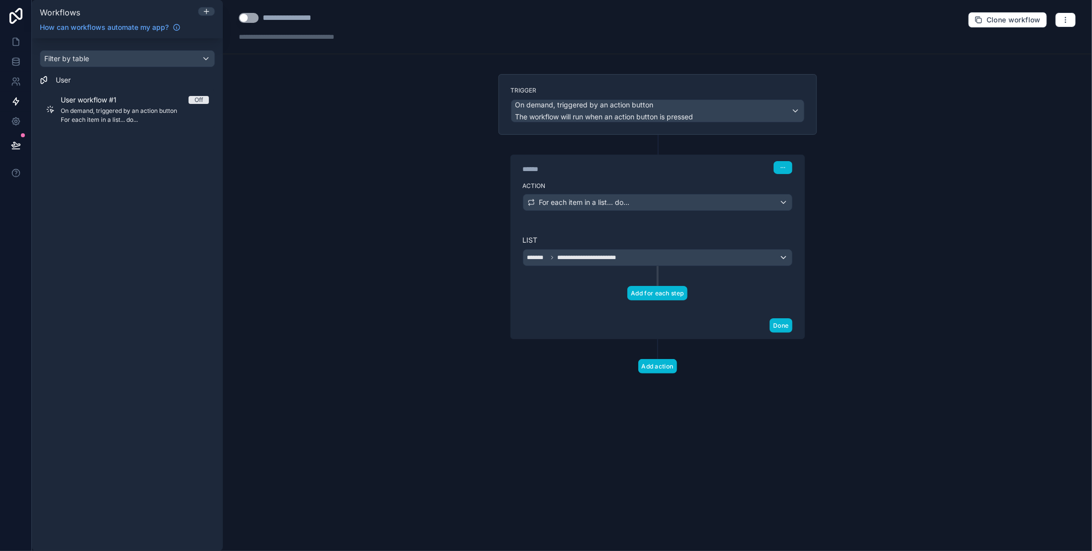
click at [674, 288] on button "Add for each step" at bounding box center [657, 293] width 60 height 14
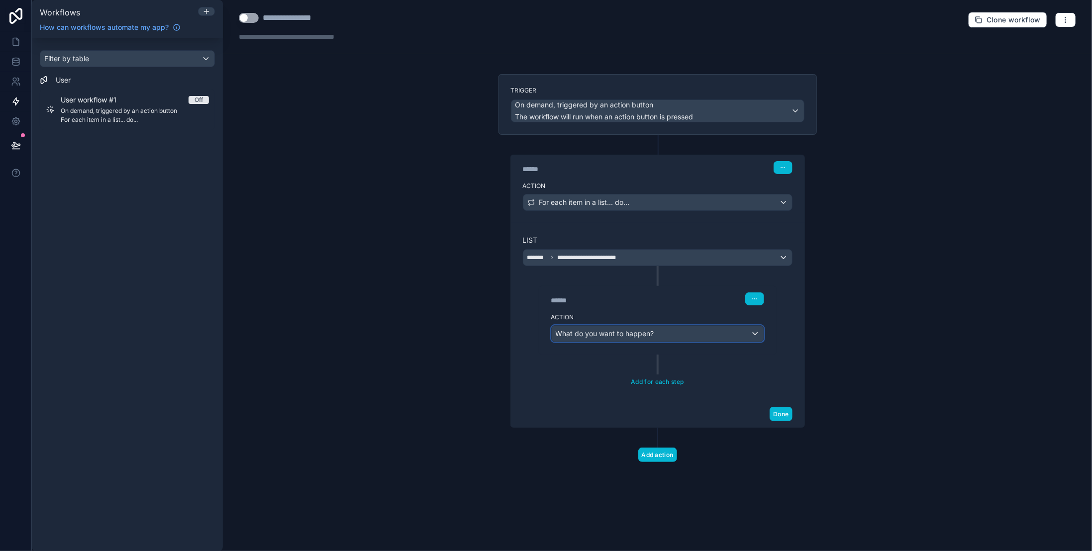
click at [711, 326] on div "What do you want to happen?" at bounding box center [658, 334] width 212 height 16
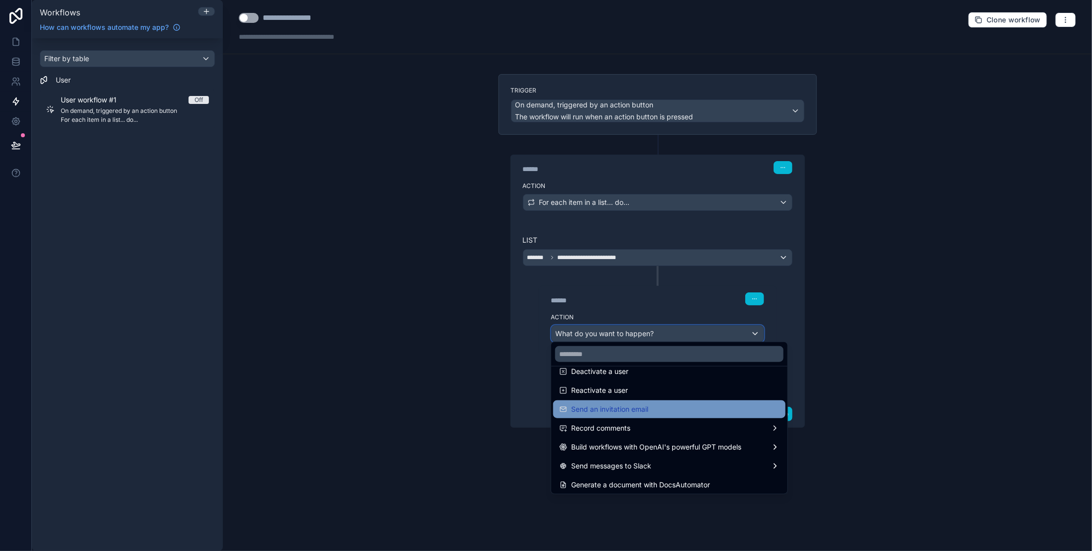
scroll to position [184, 0]
click at [12, 18] on div at bounding box center [546, 275] width 1092 height 551
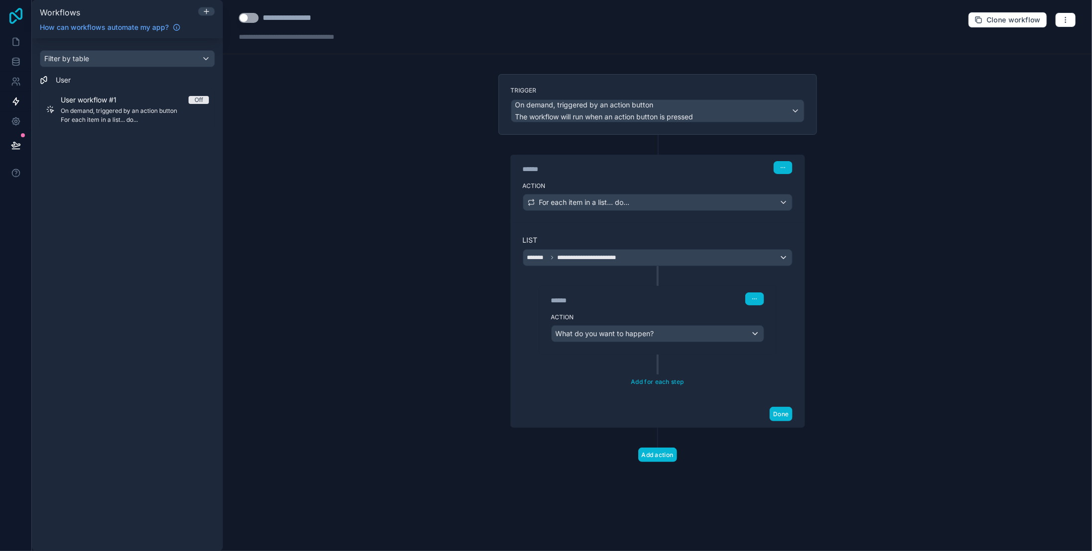
click at [14, 19] on icon at bounding box center [16, 16] width 20 height 16
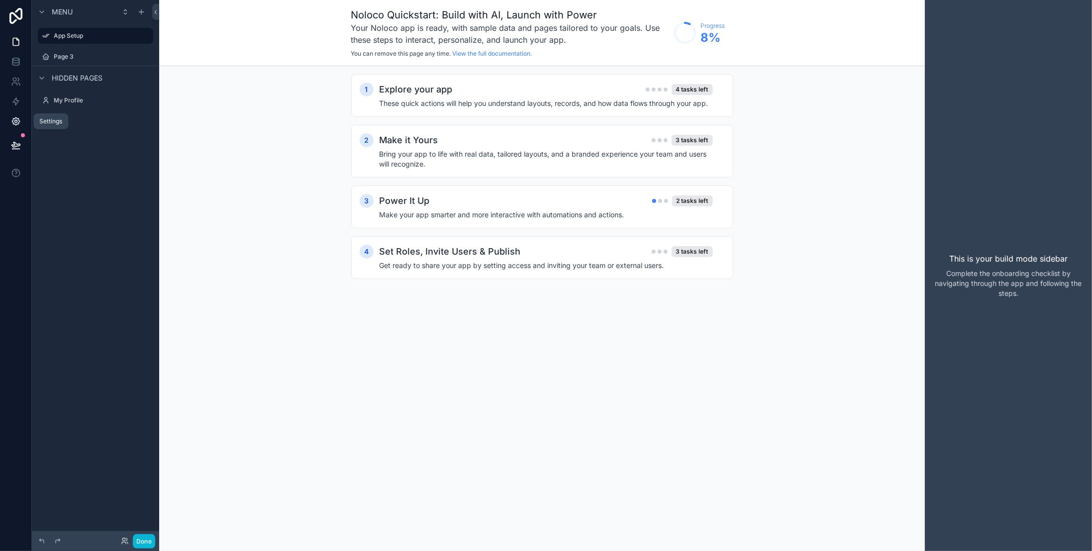
click at [16, 125] on icon at bounding box center [15, 121] width 7 height 7
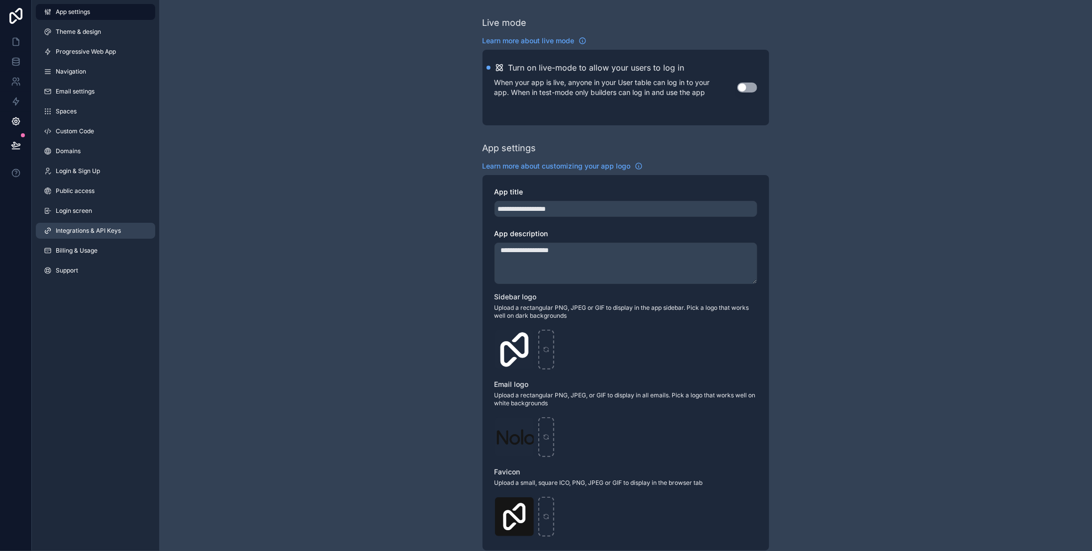
click at [97, 230] on span "Integrations & API Keys" at bounding box center [88, 231] width 65 height 8
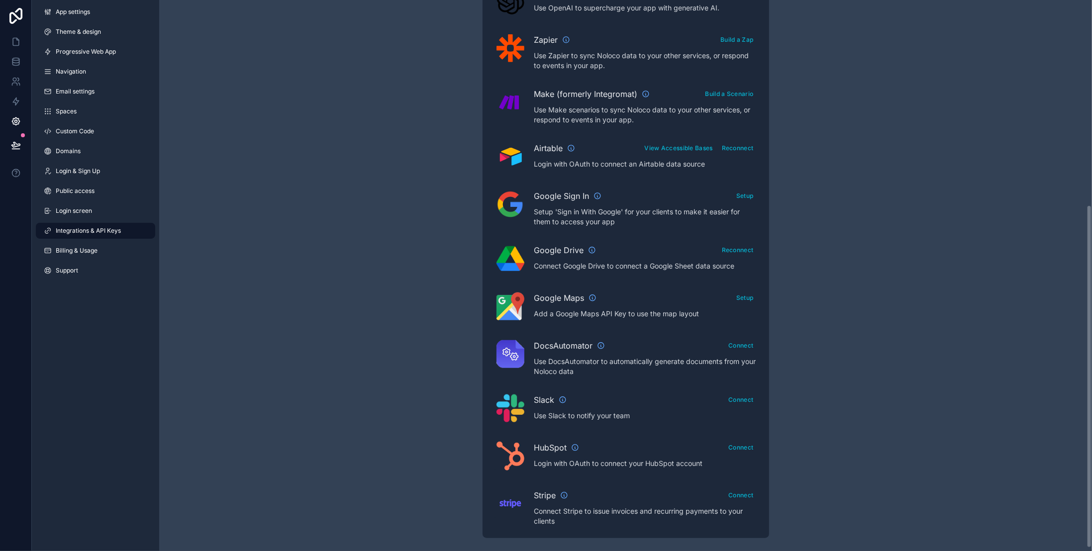
scroll to position [333, 0]
click at [88, 131] on span "Custom Code" at bounding box center [75, 131] width 38 height 8
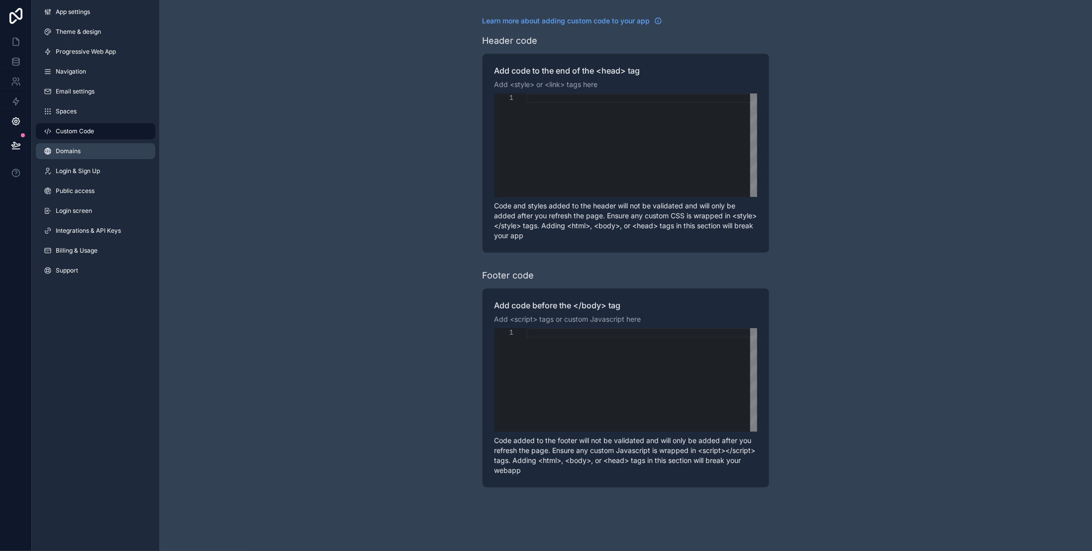
click at [66, 152] on span "Domains" at bounding box center [68, 151] width 25 height 8
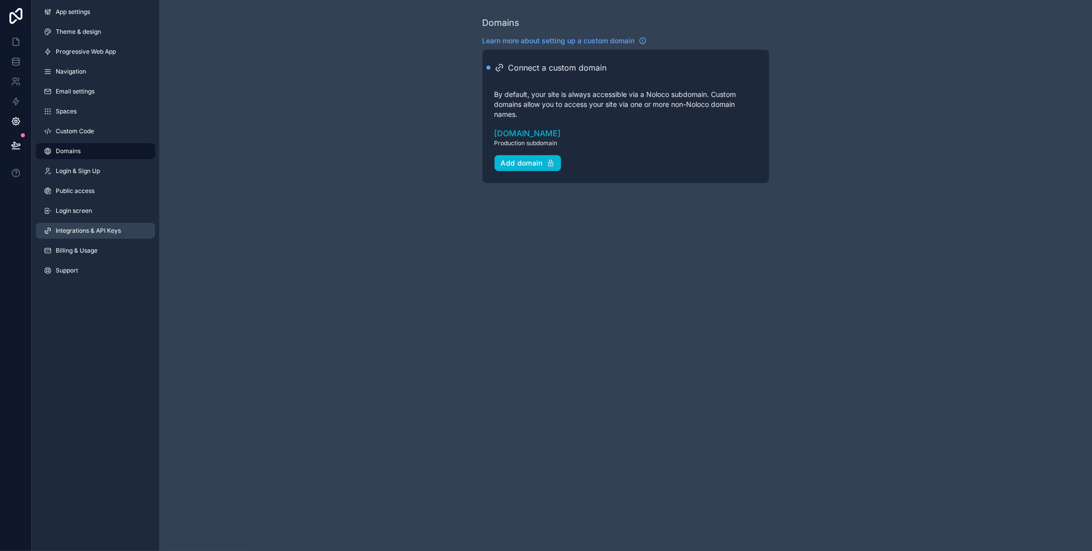
click at [98, 231] on span "Integrations & API Keys" at bounding box center [88, 231] width 65 height 8
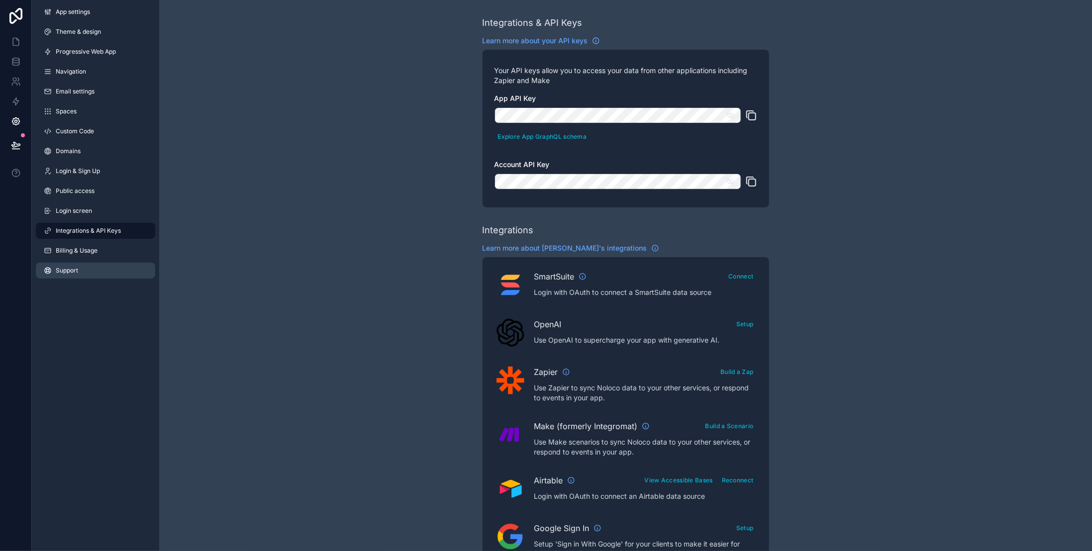
click at [71, 271] on span "Support" at bounding box center [67, 271] width 22 height 8
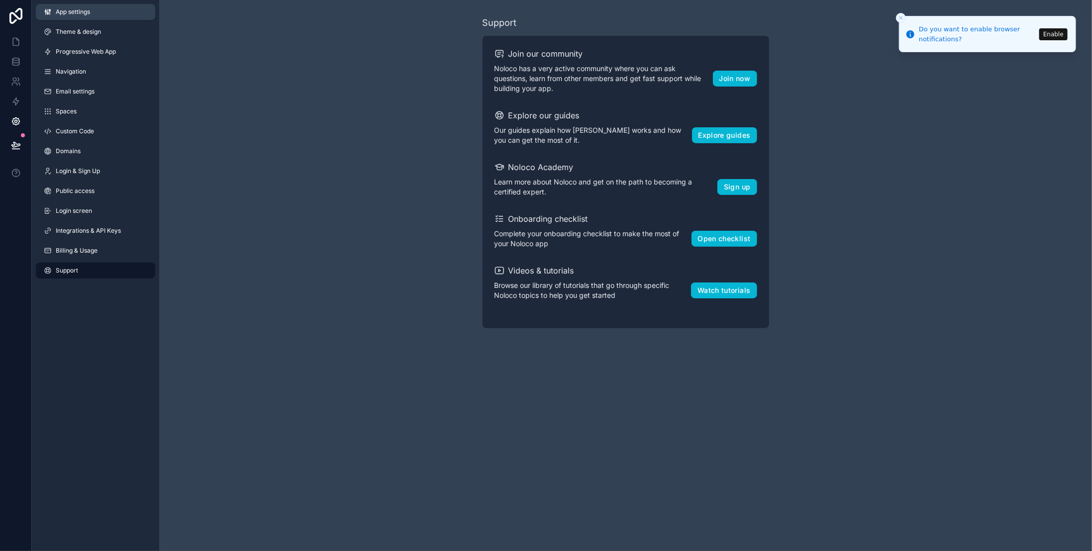
click at [71, 10] on span "App settings" at bounding box center [73, 12] width 34 height 8
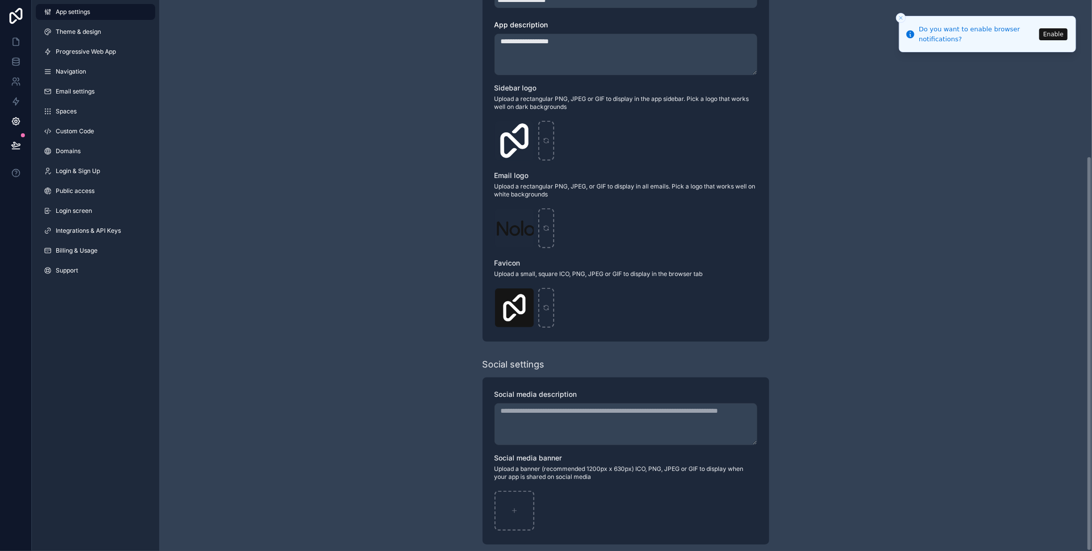
scroll to position [218, 0]
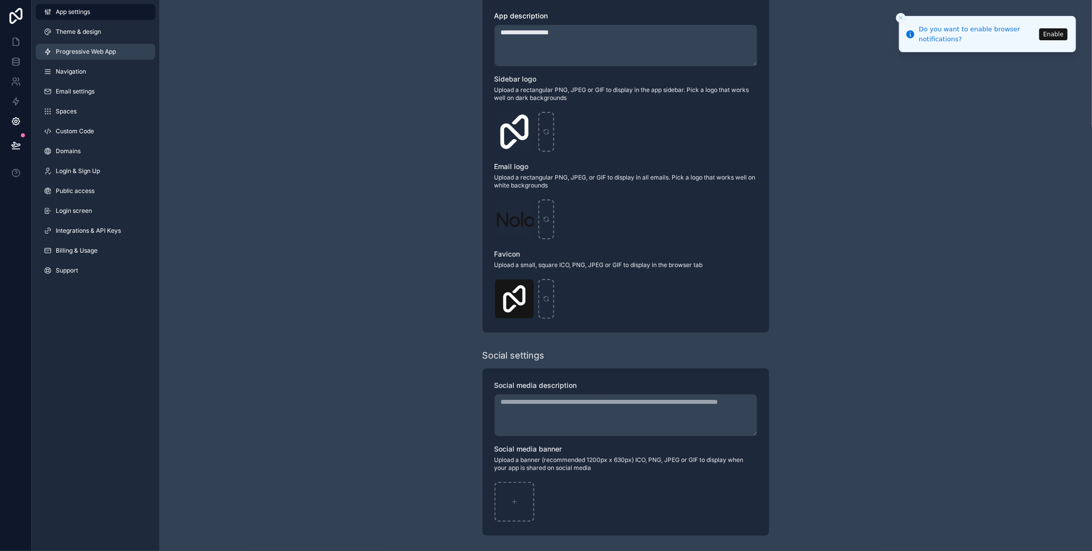
click at [92, 50] on span "Progressive Web App" at bounding box center [86, 52] width 60 height 8
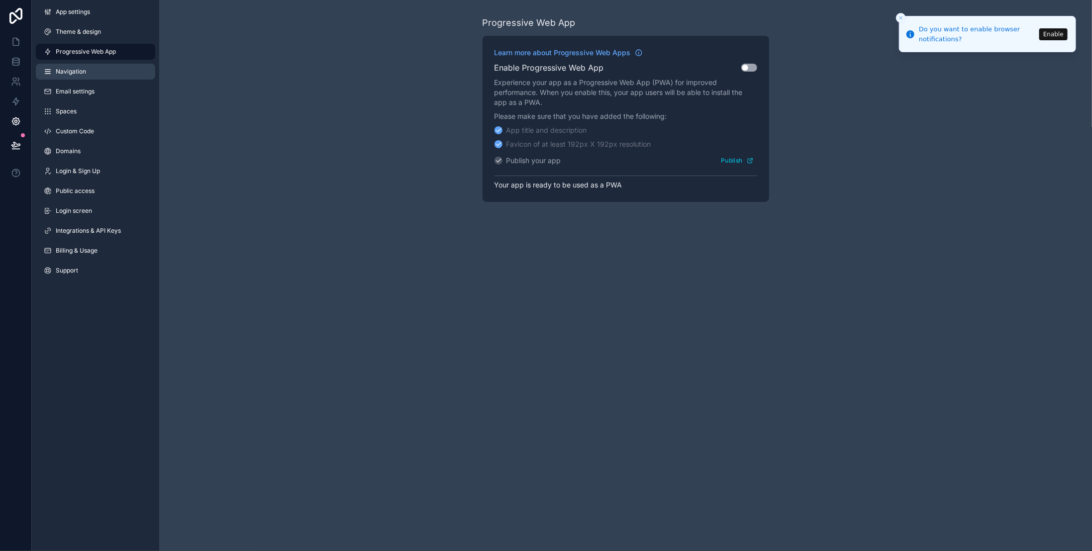
click at [86, 69] on link "Navigation" at bounding box center [95, 72] width 119 height 16
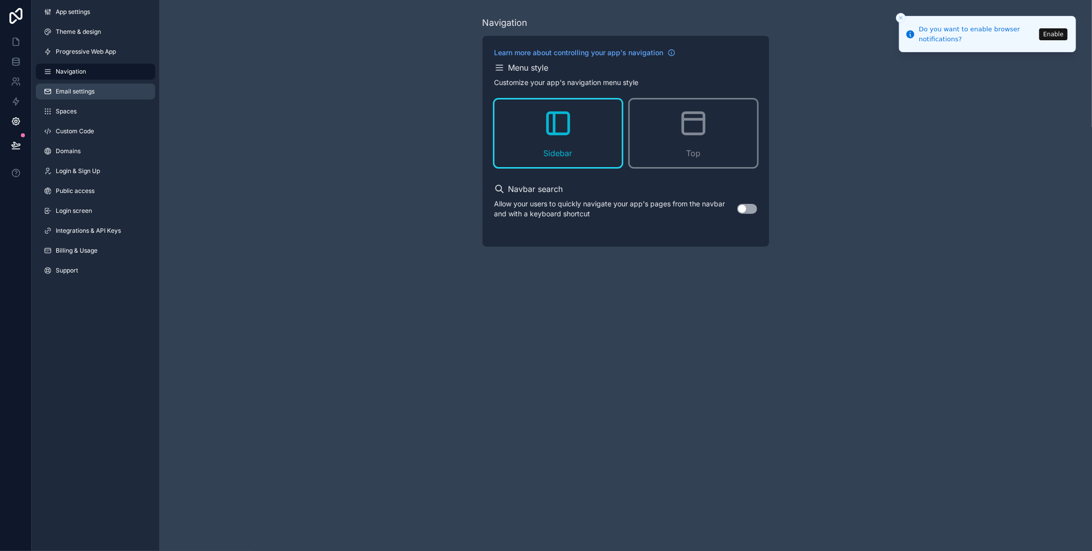
click at [86, 91] on span "Email settings" at bounding box center [75, 92] width 39 height 8
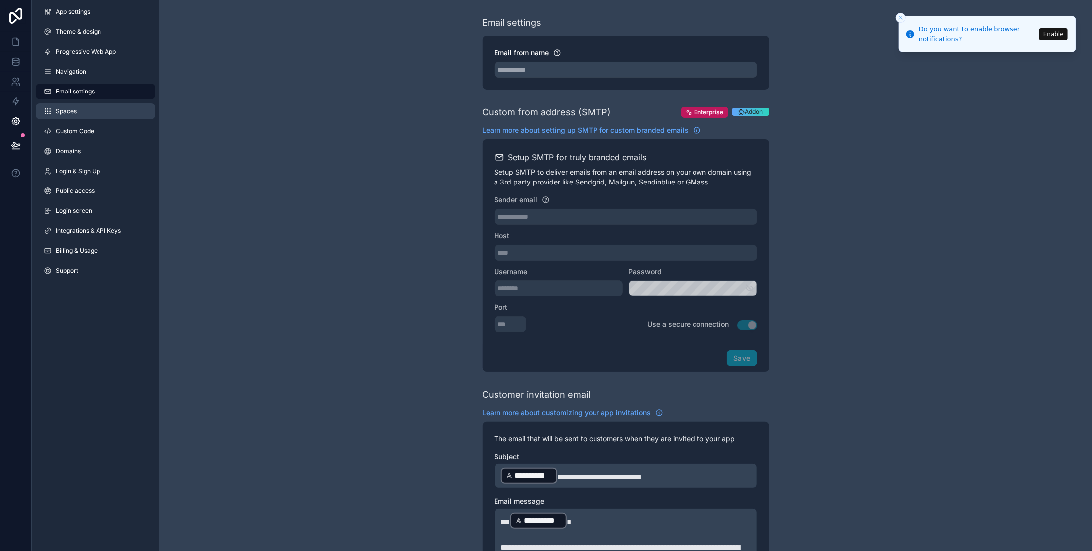
click at [90, 109] on link "Spaces" at bounding box center [95, 111] width 119 height 16
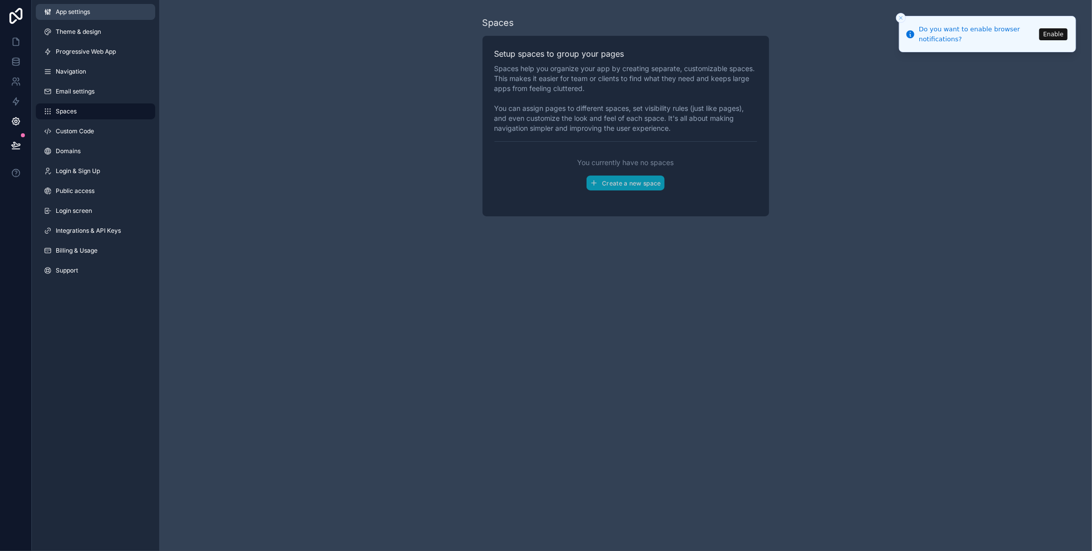
click at [60, 9] on span "App settings" at bounding box center [73, 12] width 34 height 8
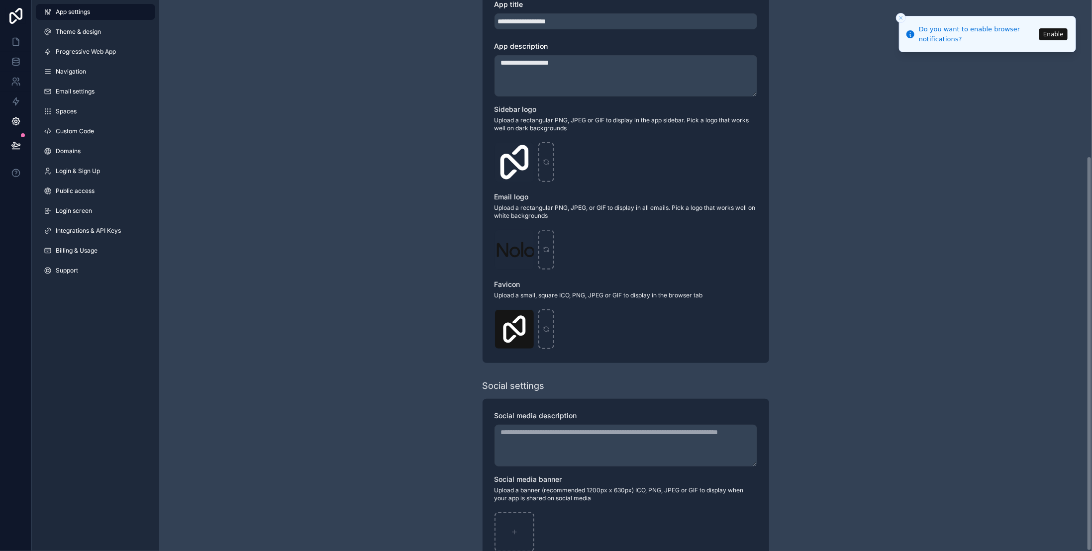
scroll to position [218, 0]
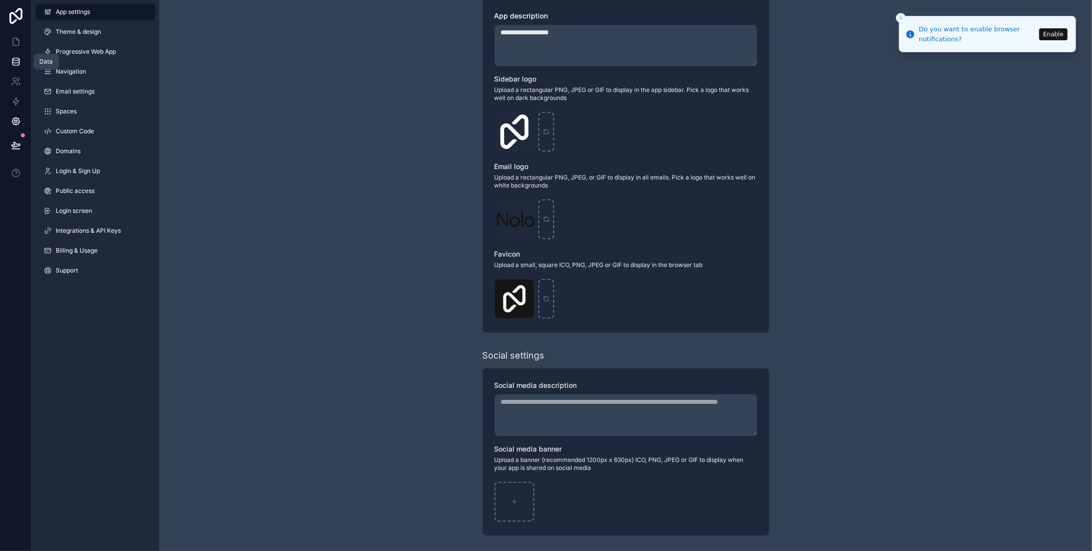
click at [17, 61] on icon at bounding box center [16, 62] width 10 height 10
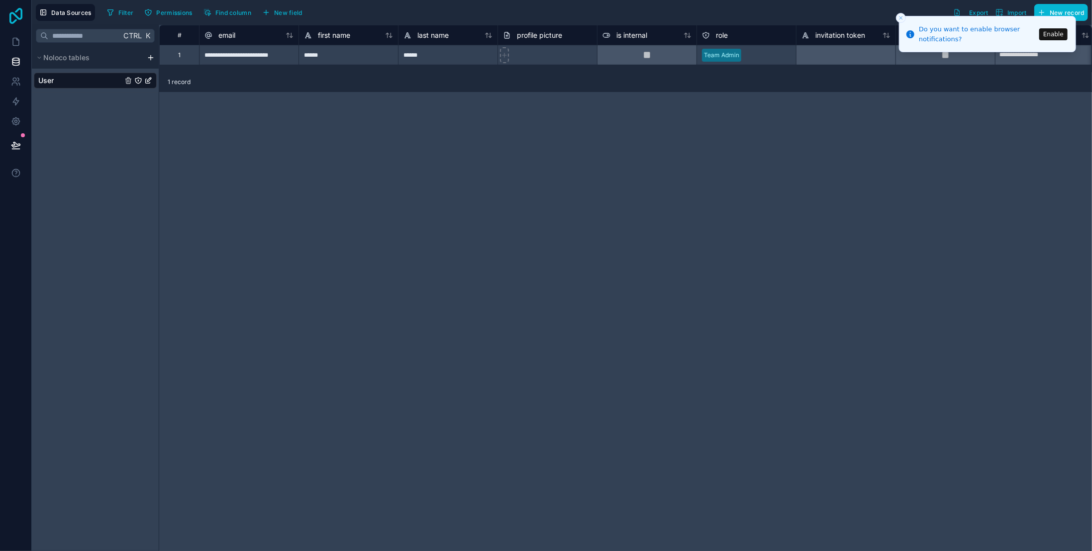
click at [12, 12] on icon at bounding box center [15, 16] width 13 height 16
click at [14, 15] on icon at bounding box center [16, 16] width 20 height 16
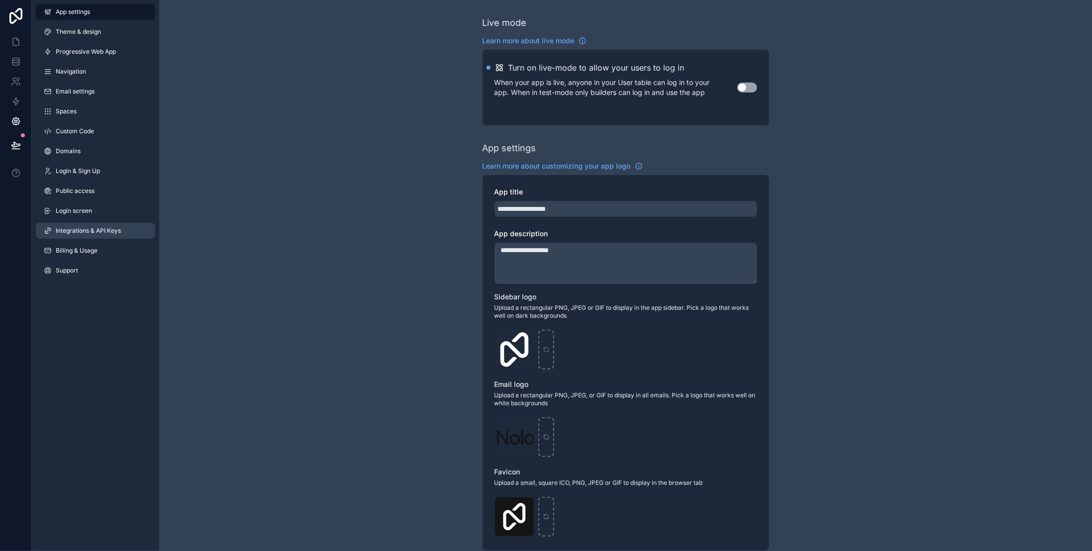
click at [110, 231] on span "Integrations & API Keys" at bounding box center [88, 231] width 65 height 8
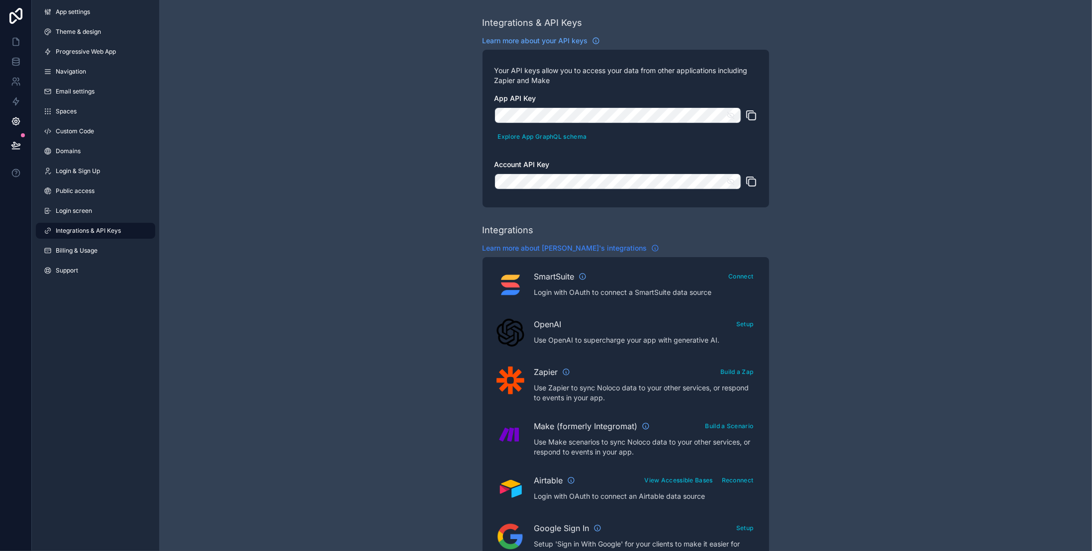
click at [587, 248] on span "Learn more about [PERSON_NAME]'s integrations" at bounding box center [564, 248] width 165 height 10
click at [20, 62] on icon at bounding box center [16, 62] width 10 height 10
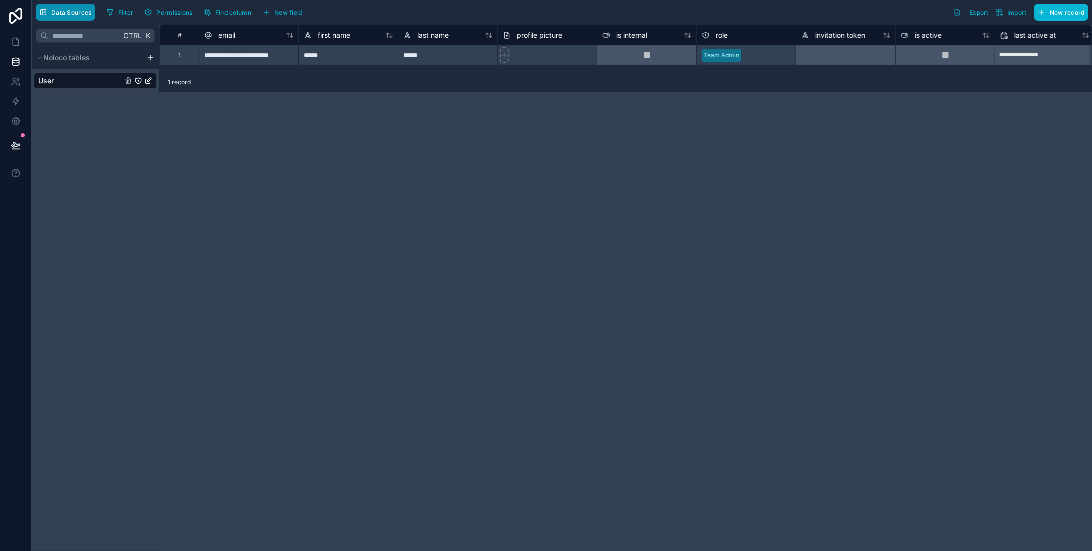
click at [81, 8] on button "Data Sources" at bounding box center [65, 12] width 59 height 17
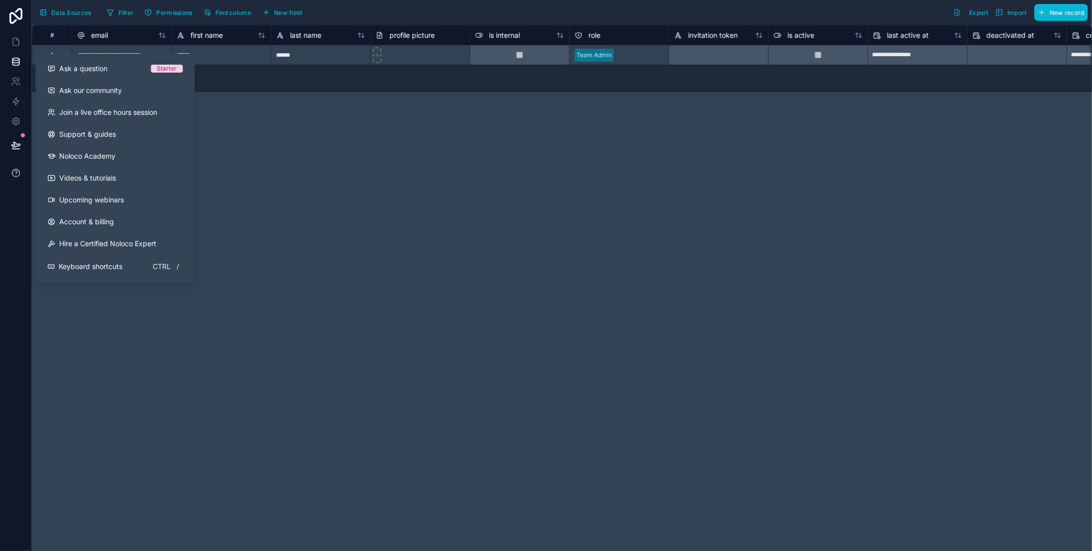
click at [14, 169] on icon at bounding box center [16, 173] width 10 height 10
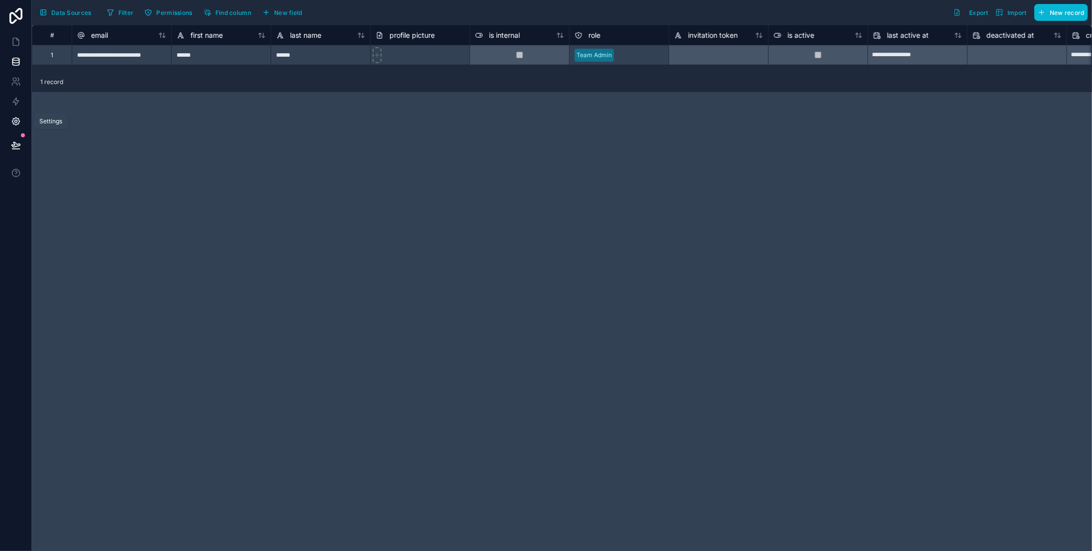
click at [20, 118] on icon at bounding box center [16, 121] width 10 height 10
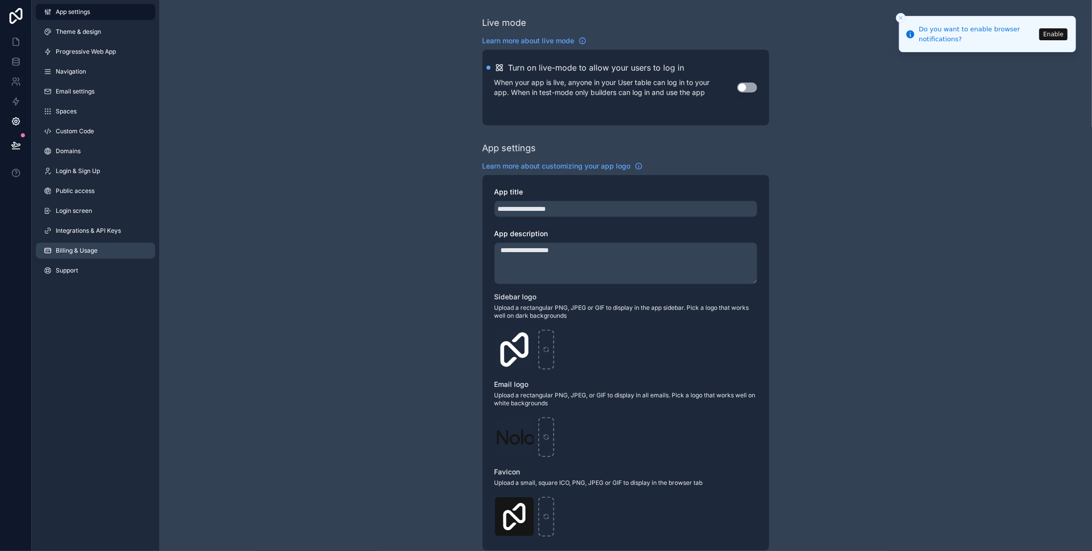
click at [96, 251] on span "Billing & Usage" at bounding box center [77, 251] width 42 height 8
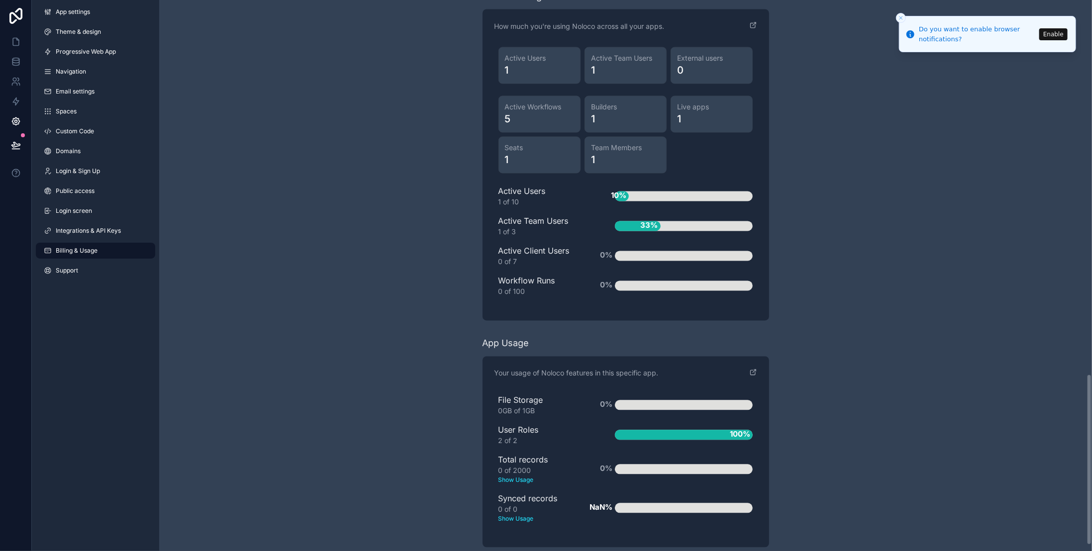
scroll to position [1219, 0]
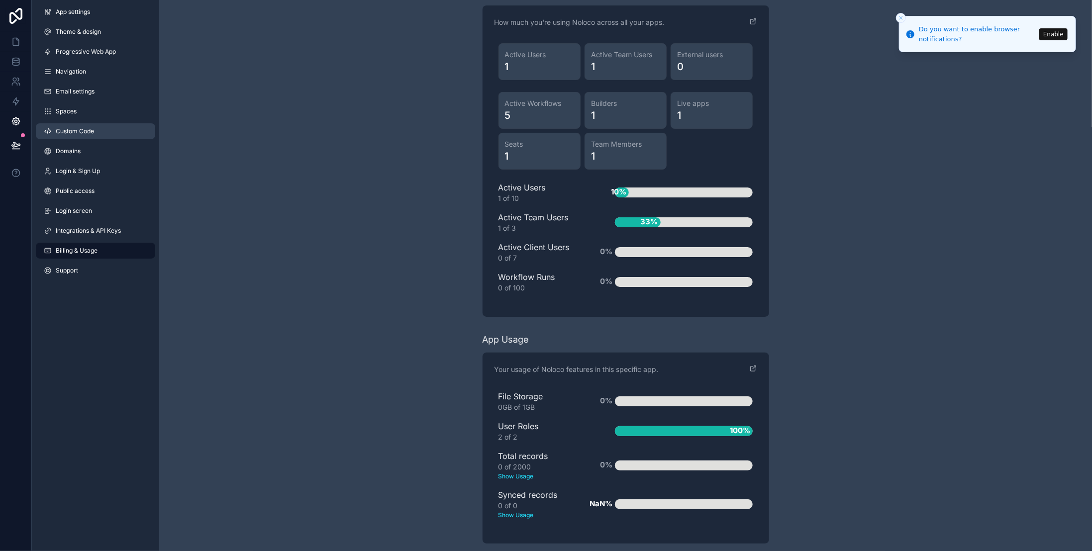
click at [92, 130] on span "Custom Code" at bounding box center [75, 131] width 38 height 8
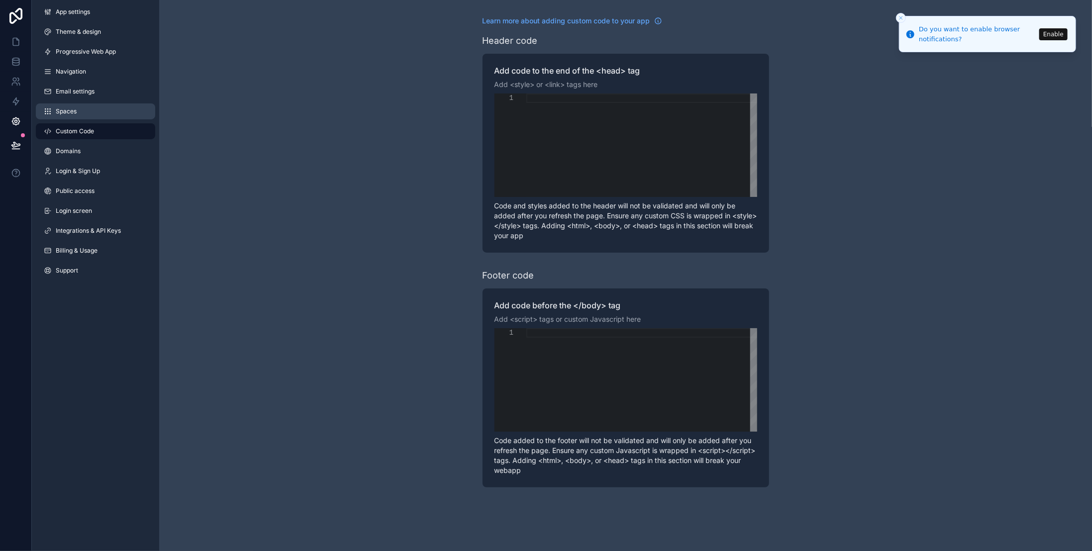
click at [78, 116] on link "Spaces" at bounding box center [95, 111] width 119 height 16
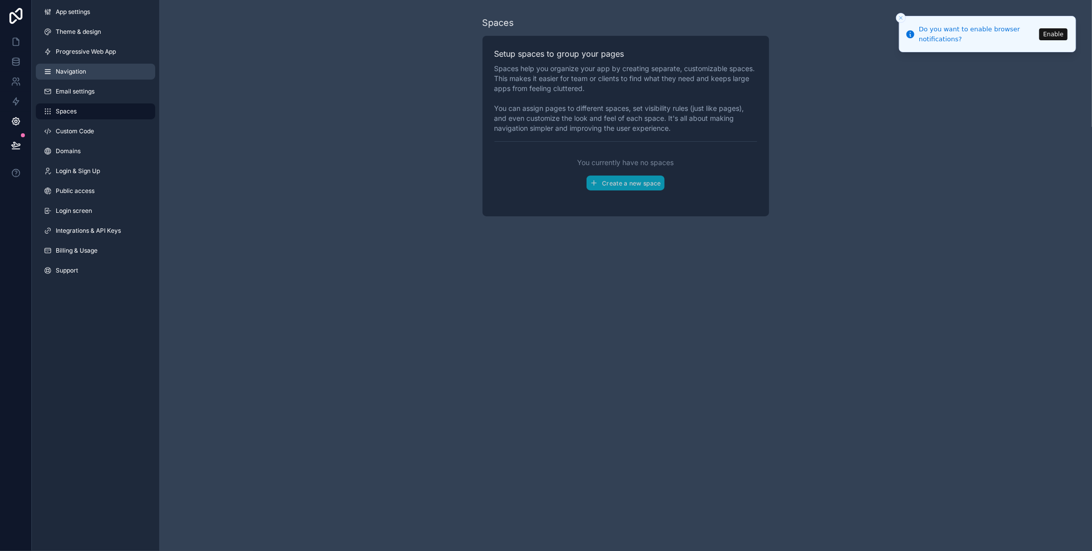
click at [78, 70] on span "Navigation" at bounding box center [71, 72] width 30 height 8
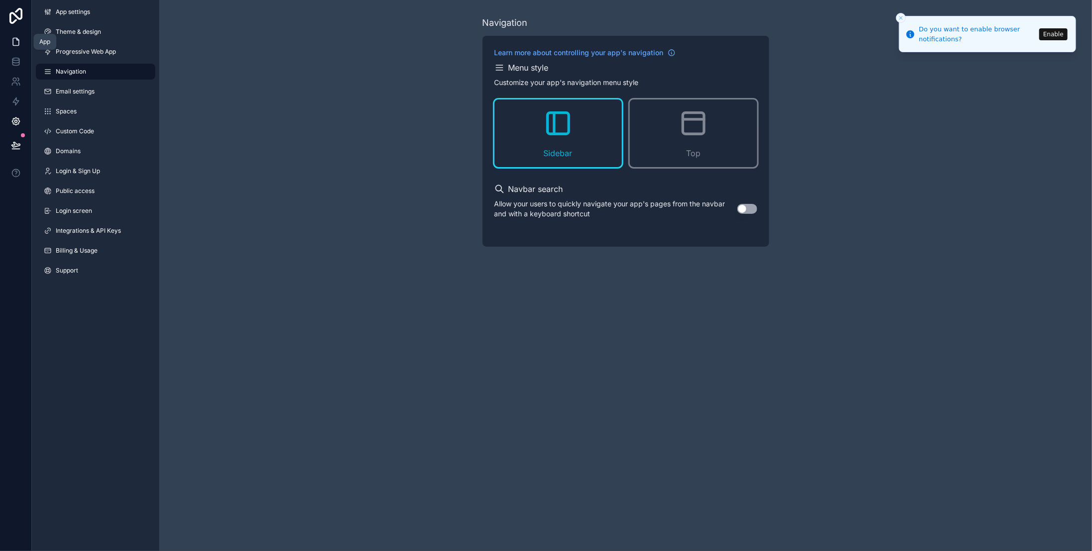
click at [15, 37] on icon at bounding box center [16, 42] width 10 height 10
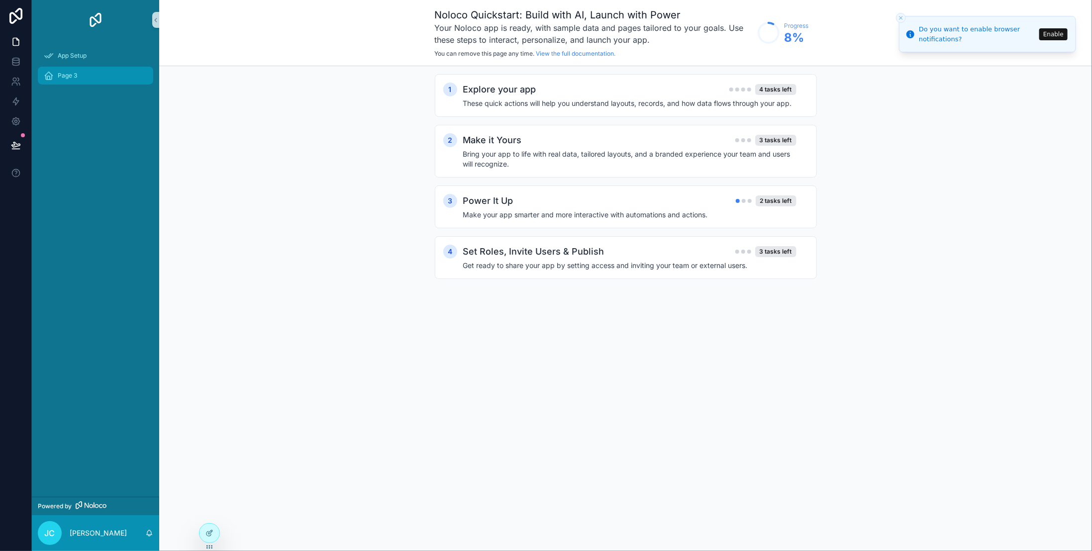
click at [74, 74] on span "Page 3" at bounding box center [67, 76] width 19 height 8
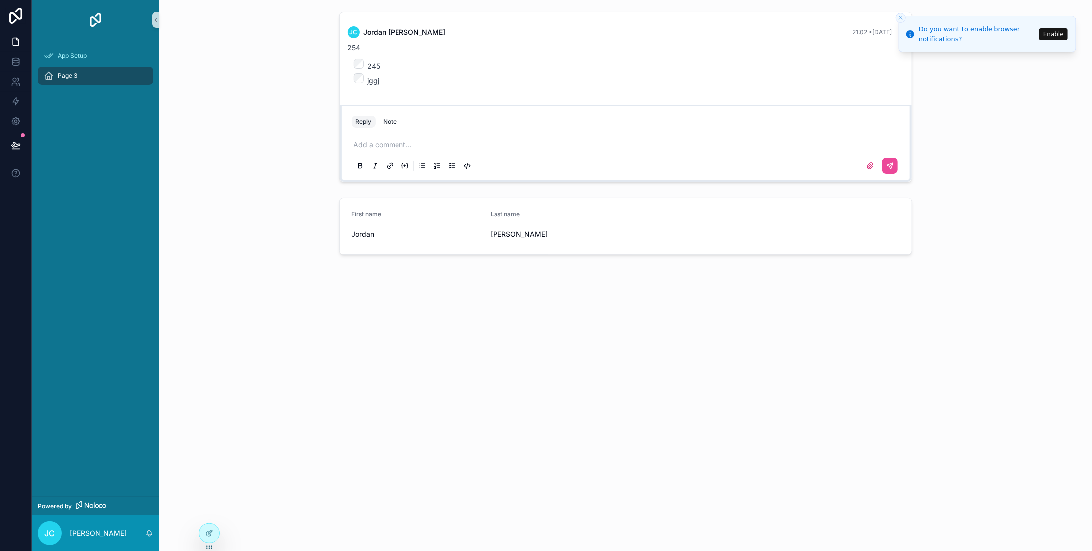
click at [82, 77] on div "Page 3" at bounding box center [95, 76] width 103 height 16
click at [201, 533] on div at bounding box center [209, 533] width 20 height 19
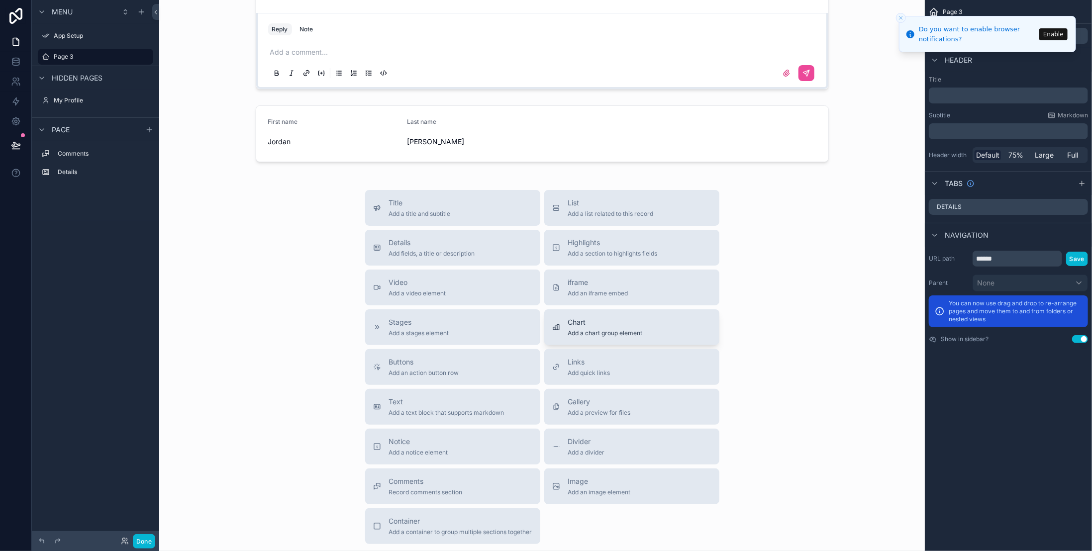
scroll to position [99, 0]
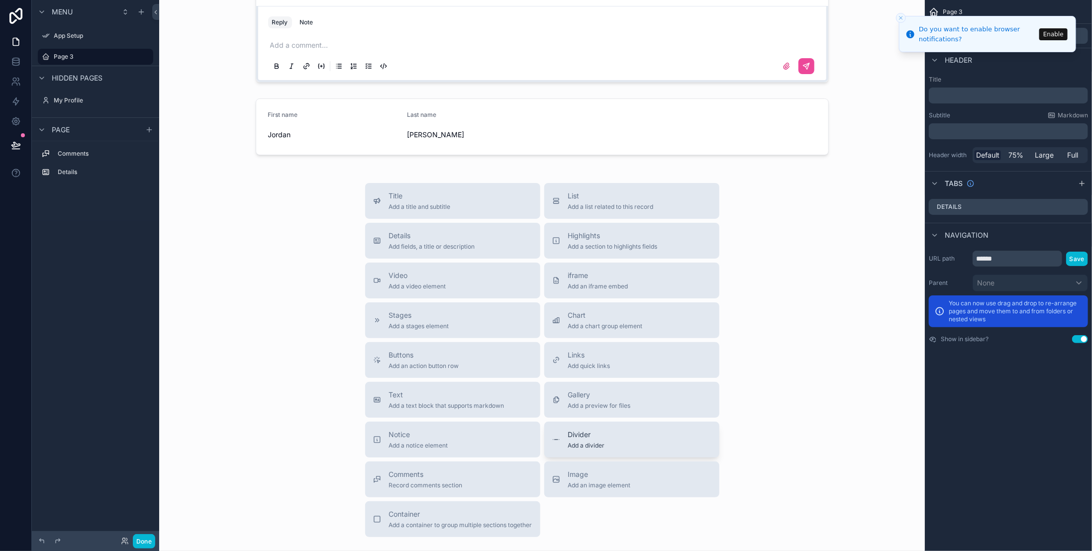
click at [602, 450] on button "Divider Add a divider" at bounding box center [631, 440] width 175 height 36
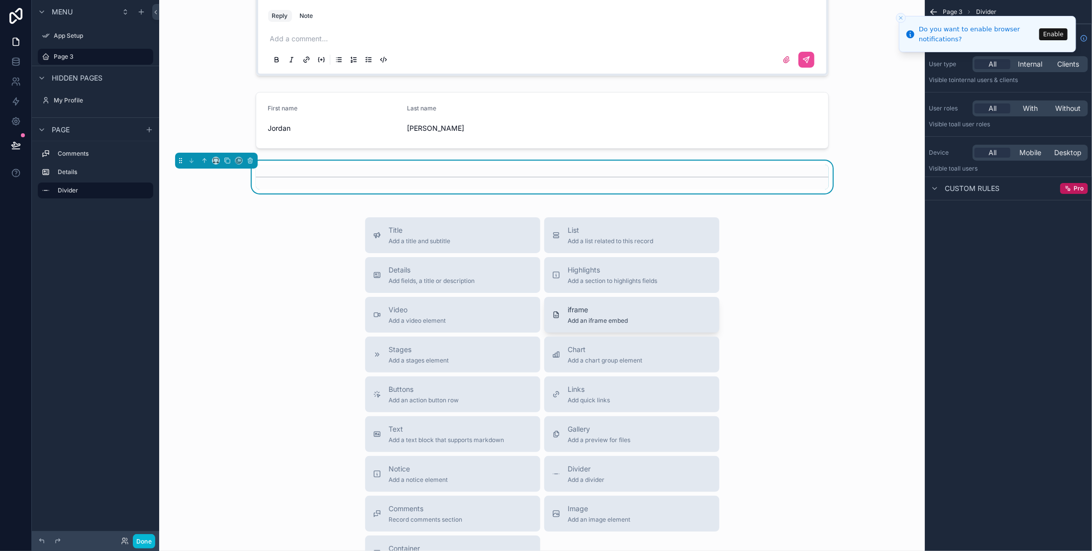
scroll to position [156, 0]
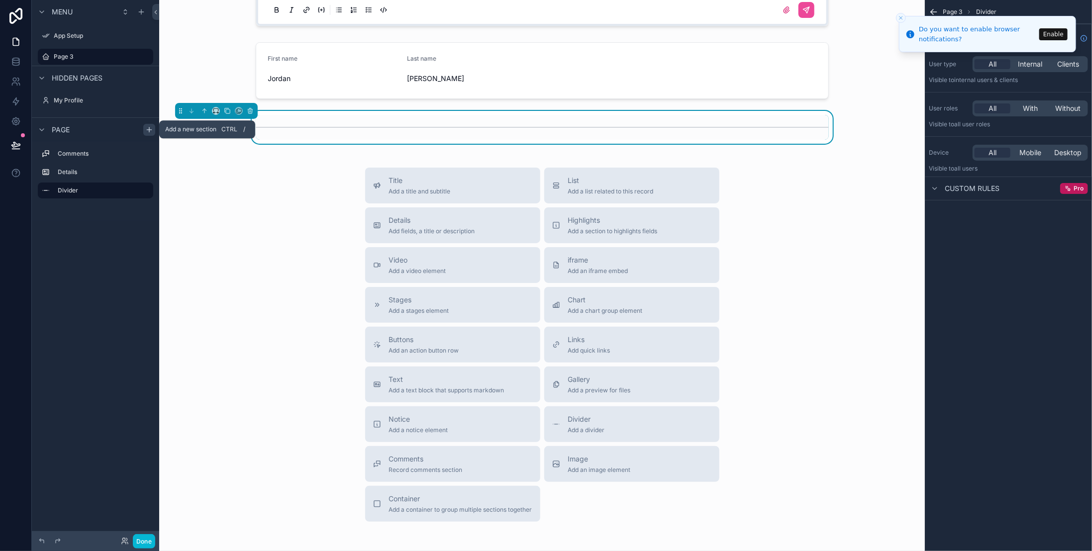
click at [152, 127] on icon "scrollable content" at bounding box center [149, 130] width 8 height 8
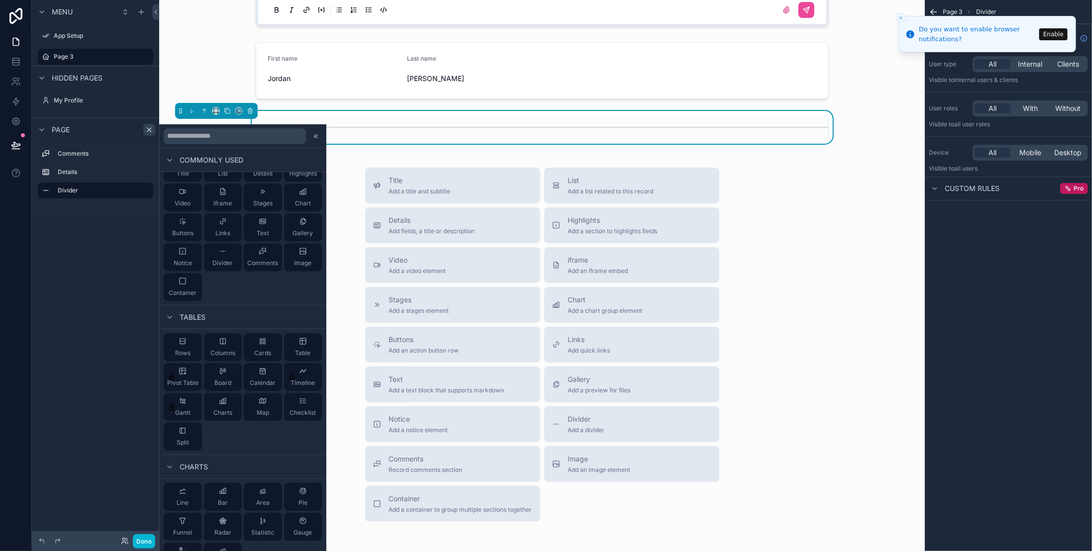
scroll to position [0, 0]
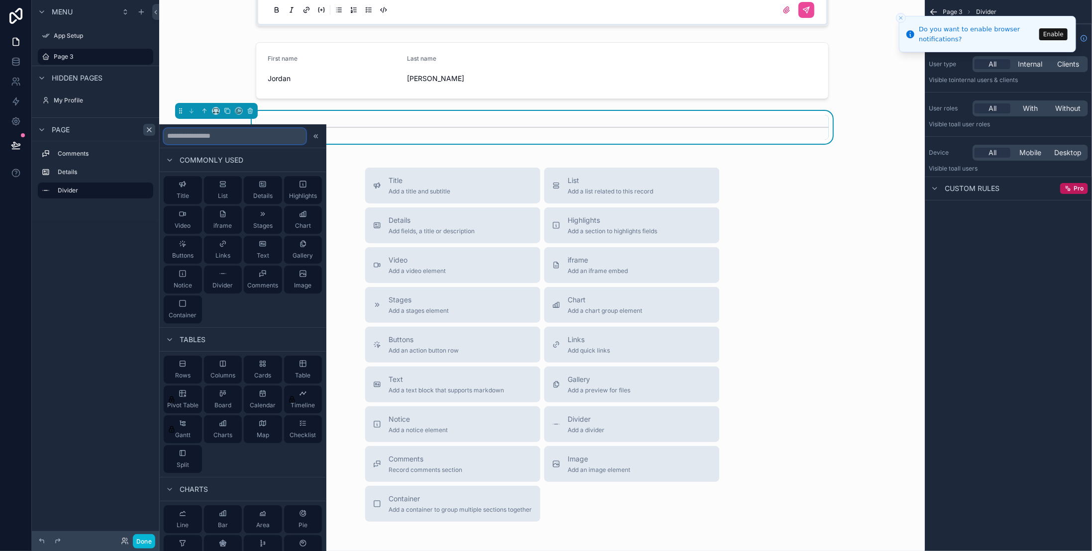
click at [222, 135] on input "text" at bounding box center [235, 136] width 142 height 16
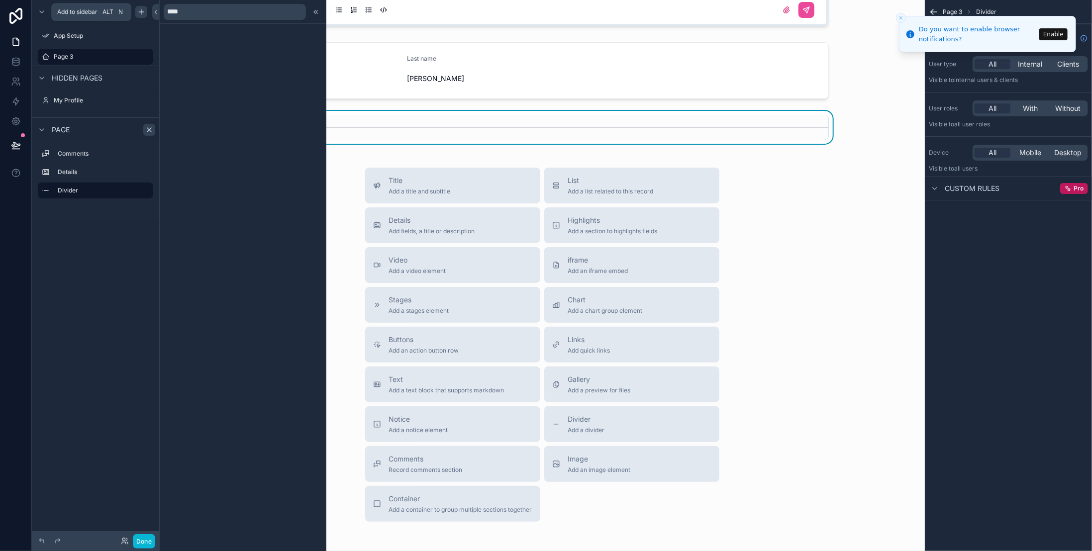
click at [143, 13] on icon "scrollable content" at bounding box center [141, 12] width 8 height 8
click at [144, 16] on div "scrollable content" at bounding box center [141, 12] width 12 height 12
click at [210, 14] on input "****" at bounding box center [235, 12] width 142 height 16
type input "*"
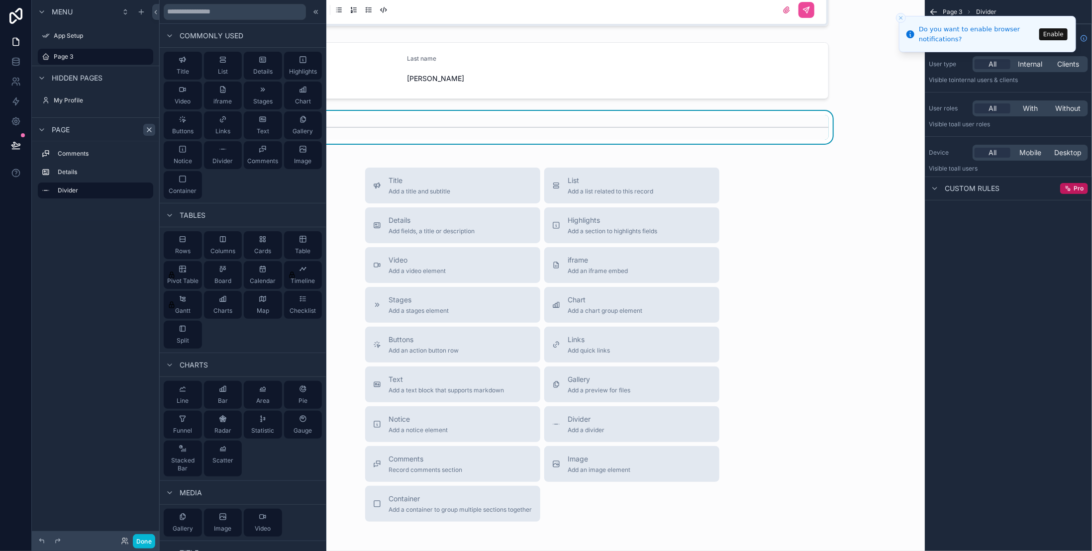
drag, startPoint x: 263, startPoint y: 64, endPoint x: 410, endPoint y: 166, distance: 178.4
click at [411, 167] on div "Commonly used Title List Details Highlights Video iframe Stages Chart Buttons L…" at bounding box center [546, 275] width 1092 height 551
click at [266, 71] on span "Details" at bounding box center [262, 72] width 19 height 8
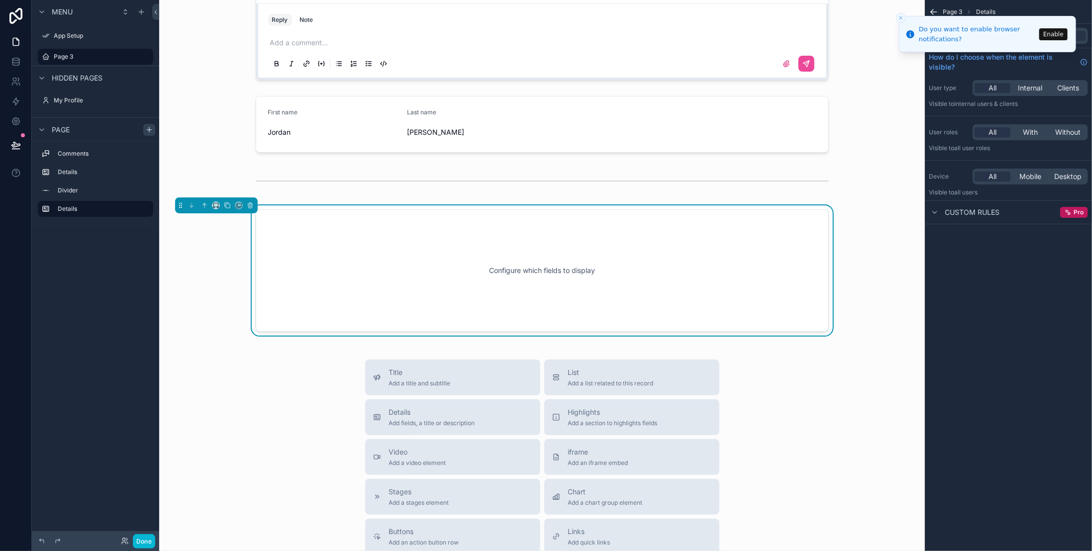
scroll to position [96, 0]
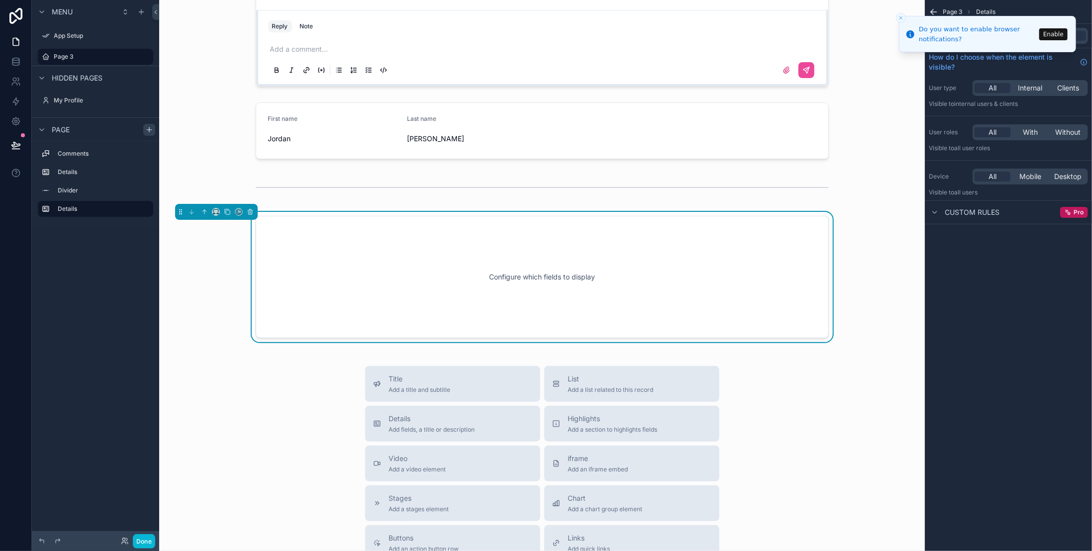
click at [316, 259] on div "Configure which fields to display" at bounding box center [542, 277] width 540 height 90
click at [507, 273] on div "Configure which fields to display" at bounding box center [542, 277] width 540 height 90
click at [952, 16] on li "Do you want to enable browser notifications? Enable" at bounding box center [987, 34] width 177 height 36
click at [930, 16] on li "Do you want to enable browser notifications? Enable" at bounding box center [987, 34] width 177 height 36
click at [898, 19] on icon "Close toast" at bounding box center [901, 18] width 6 height 6
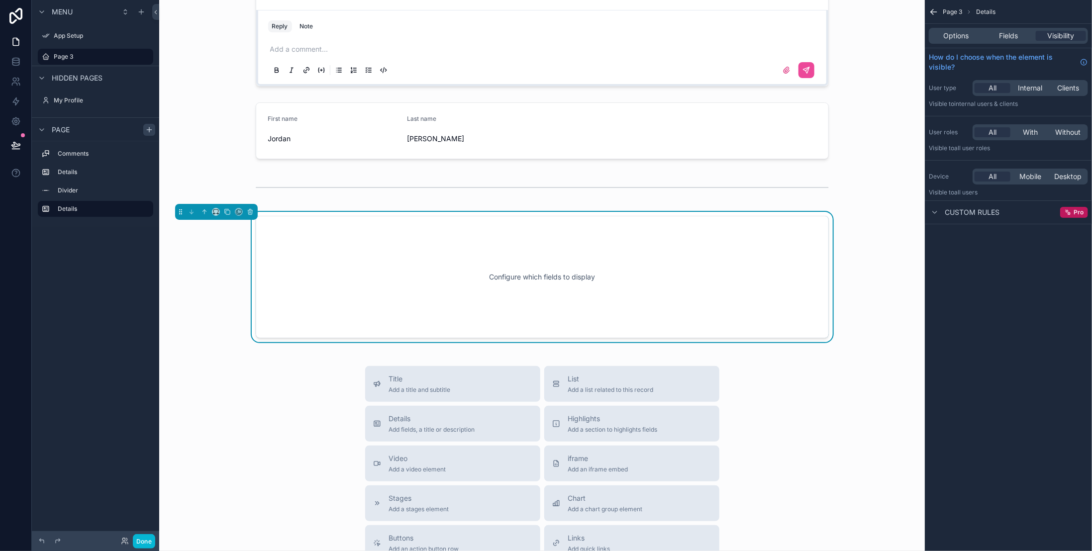
click at [931, 11] on icon "scrollable content" at bounding box center [932, 10] width 2 height 2
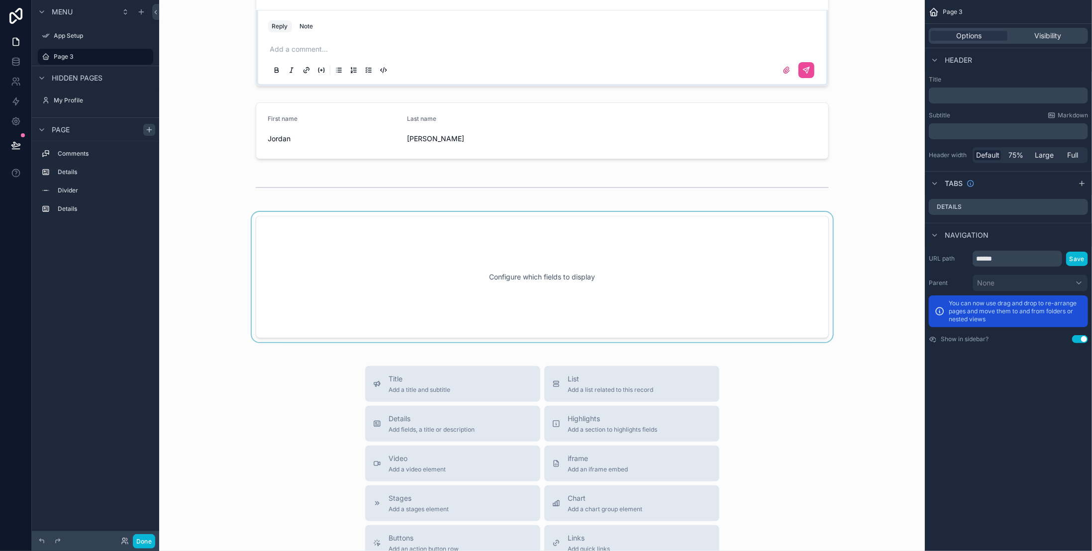
click at [570, 277] on div "scrollable content" at bounding box center [542, 277] width 750 height 130
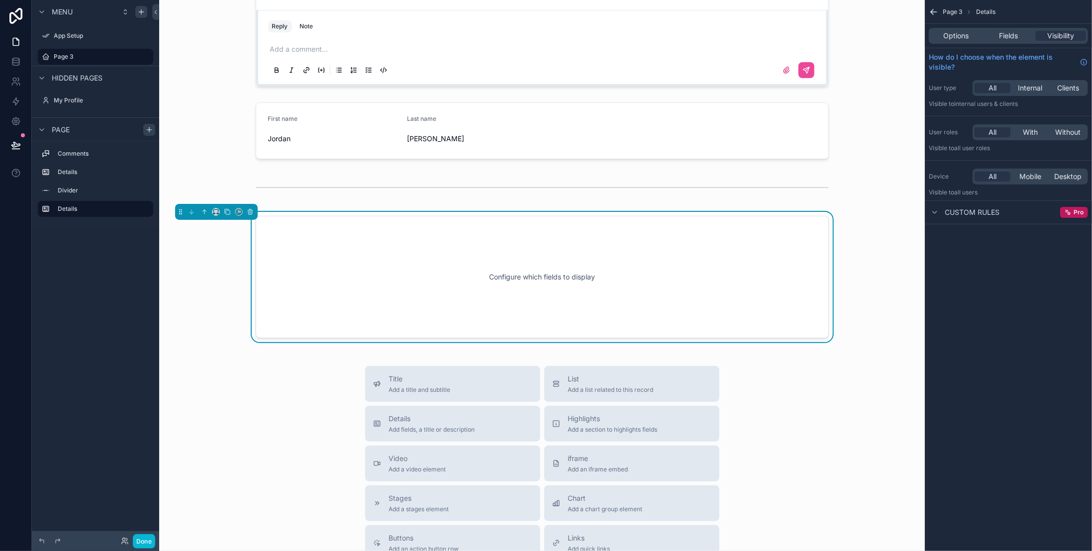
click at [140, 16] on div "scrollable content" at bounding box center [141, 12] width 12 height 12
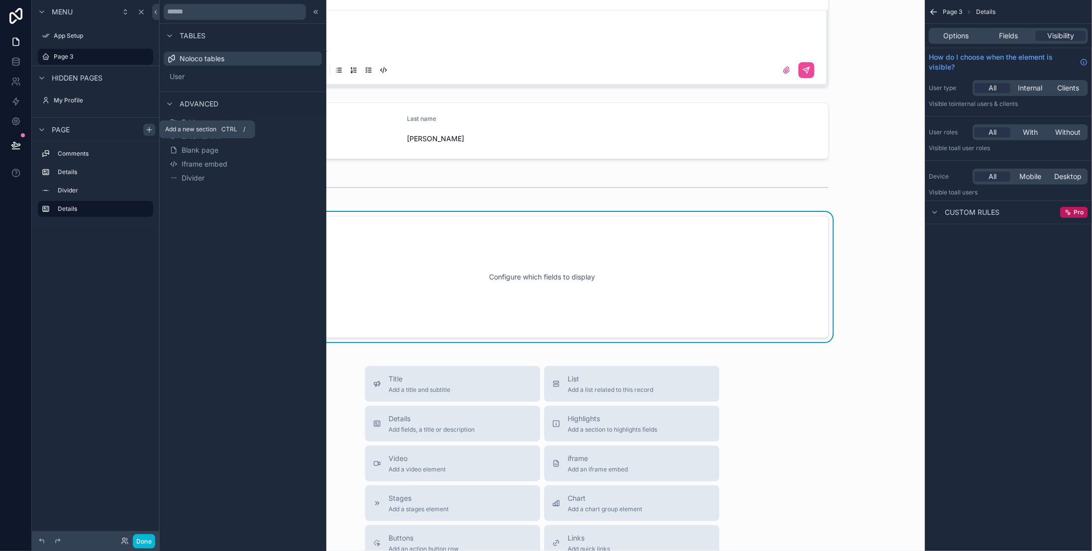
click at [152, 126] on icon "scrollable content" at bounding box center [149, 130] width 8 height 8
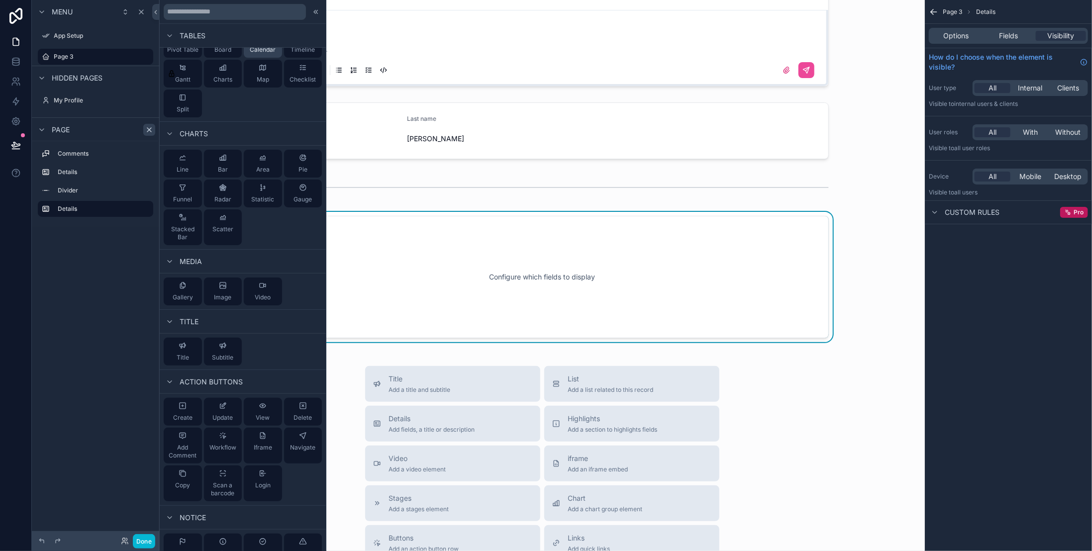
scroll to position [275, 0]
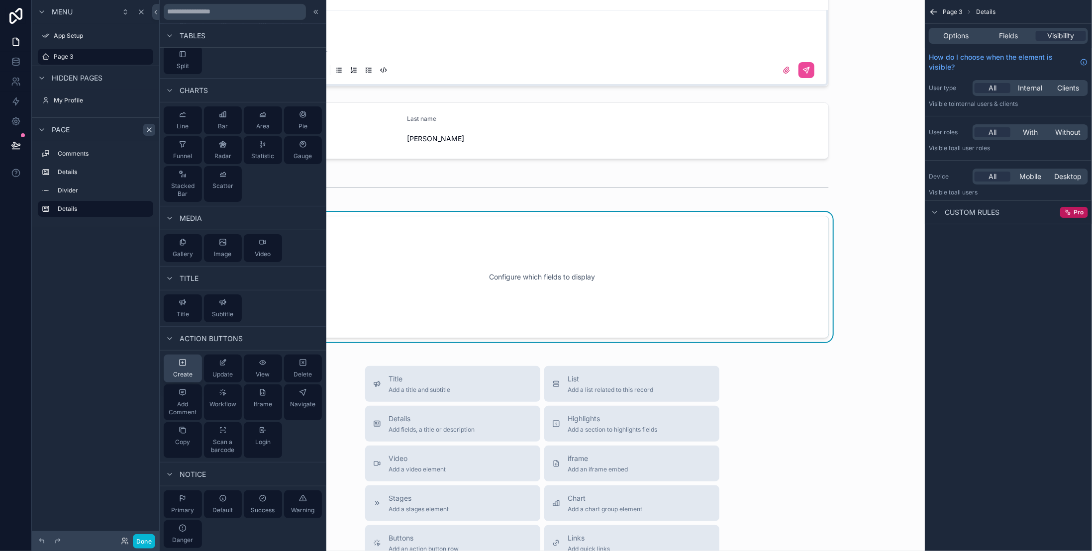
click at [182, 371] on span "Create" at bounding box center [182, 375] width 19 height 8
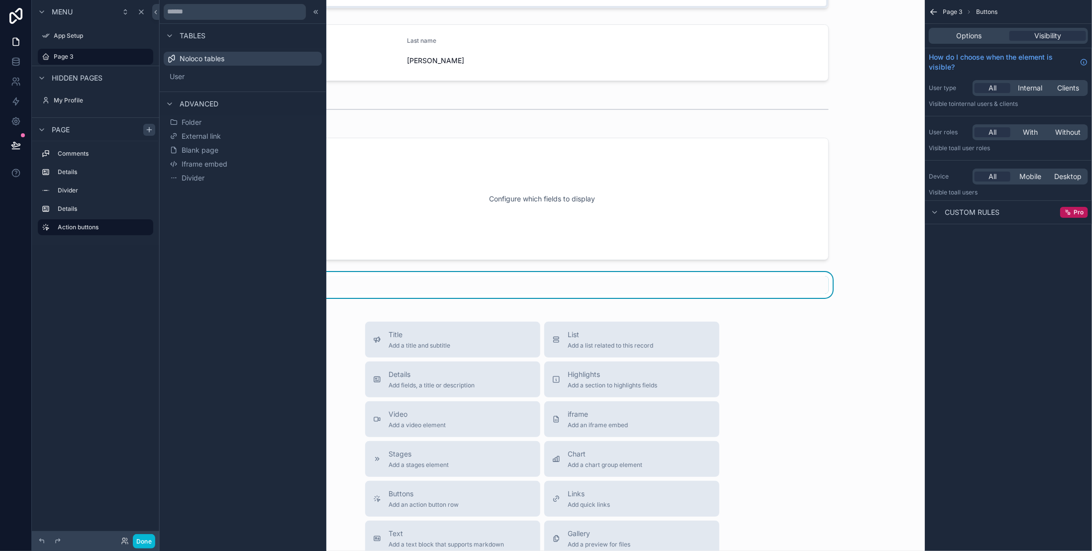
scroll to position [182, 0]
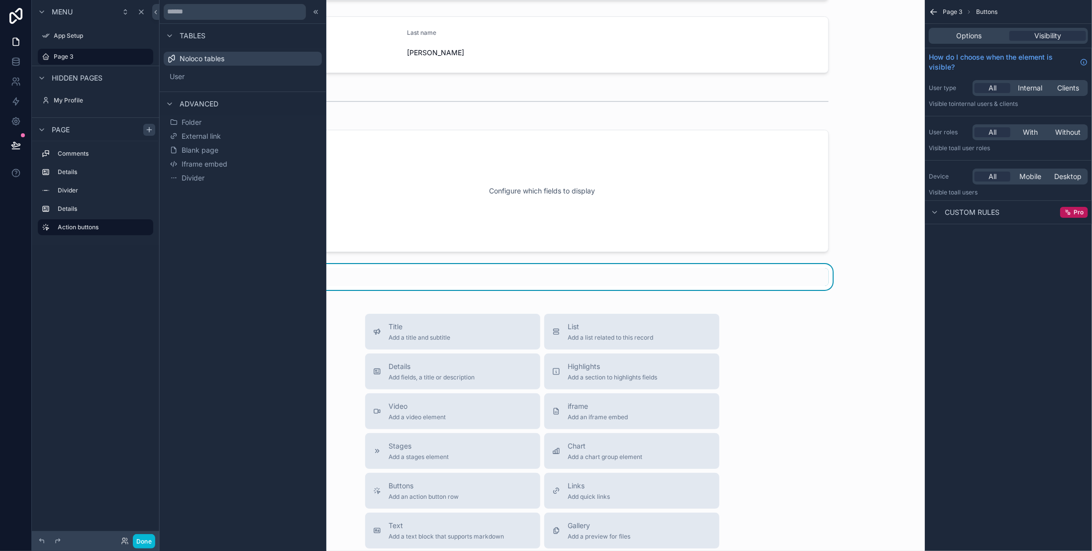
click at [407, 272] on div "Action #1" at bounding box center [542, 277] width 573 height 18
click at [312, 11] on icon at bounding box center [316, 12] width 8 height 8
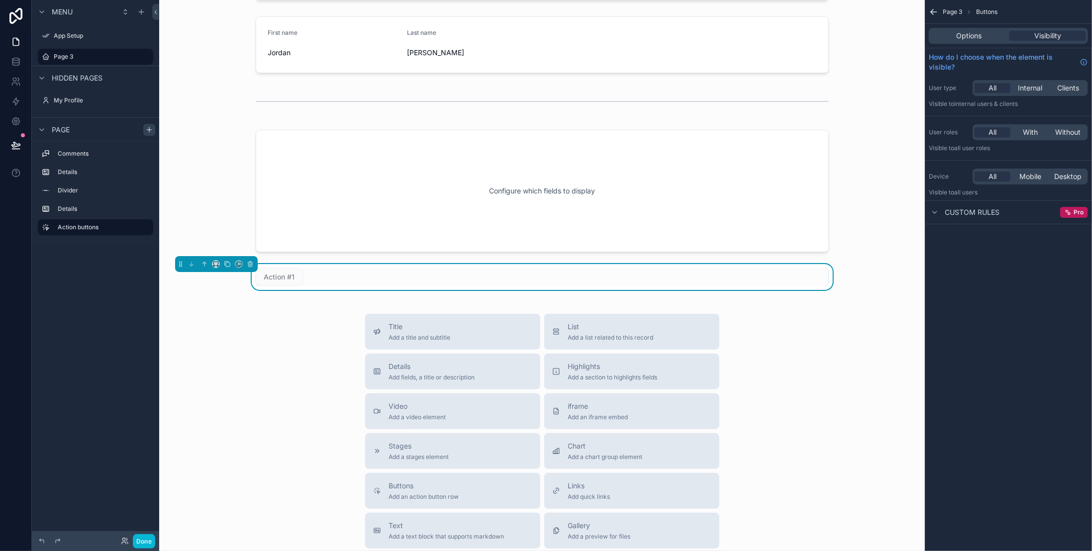
click at [281, 278] on span "Action #1" at bounding box center [280, 277] width 48 height 10
click at [281, 276] on span "Action #1" at bounding box center [280, 277] width 48 height 10
click at [311, 277] on div "Action #1" at bounding box center [542, 277] width 573 height 18
click at [979, 35] on span "Options" at bounding box center [969, 36] width 25 height 10
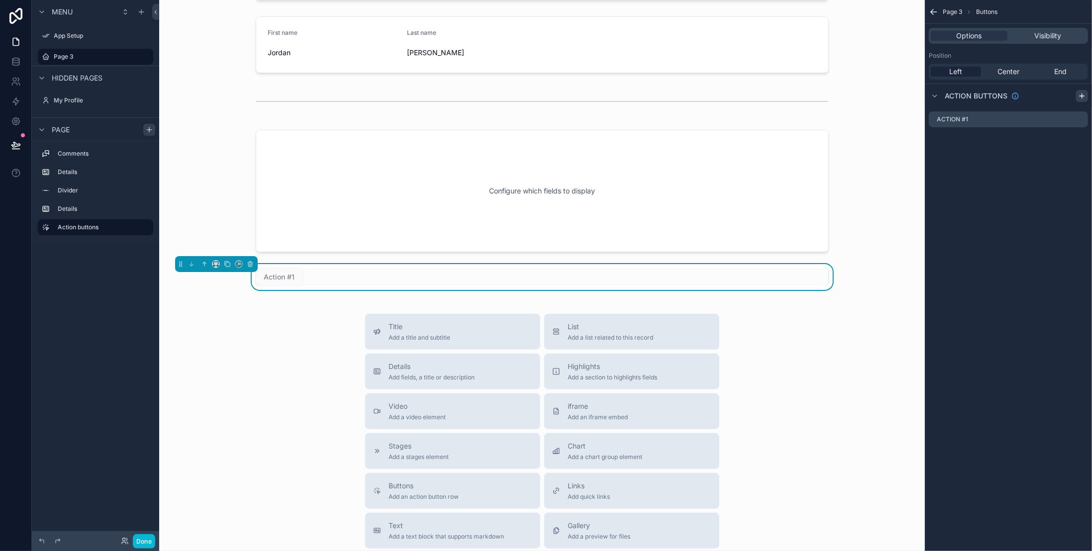
click at [1080, 96] on icon "scrollable content" at bounding box center [1082, 96] width 8 height 8
click at [990, 140] on div "Action #2" at bounding box center [1008, 139] width 159 height 16
click at [935, 141] on icon "scrollable content" at bounding box center [937, 139] width 8 height 8
click at [969, 137] on label "Action #2" at bounding box center [961, 139] width 32 height 8
click at [1080, 137] on icon "scrollable content" at bounding box center [1080, 139] width 8 height 8
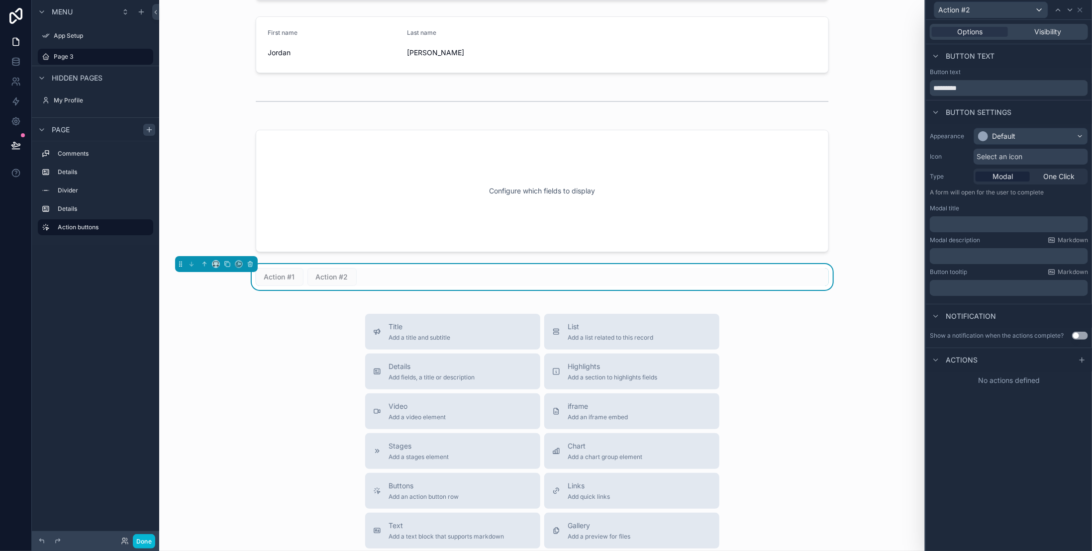
click at [1020, 225] on p "﻿" at bounding box center [1010, 224] width 152 height 10
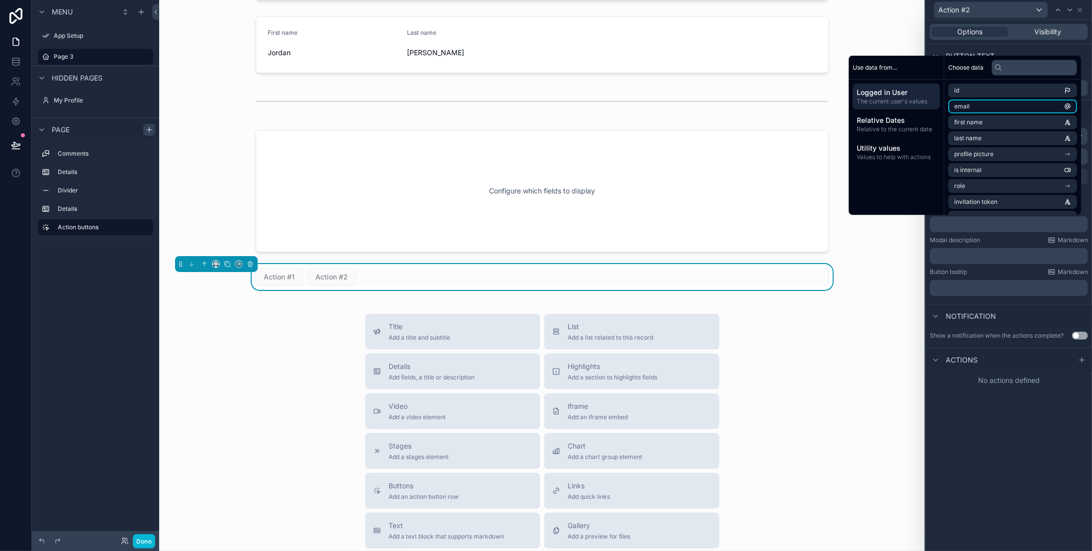
click at [991, 113] on li "email" at bounding box center [1012, 106] width 129 height 14
click at [989, 341] on div "Show a notification when the actions complete?" at bounding box center [997, 339] width 134 height 8
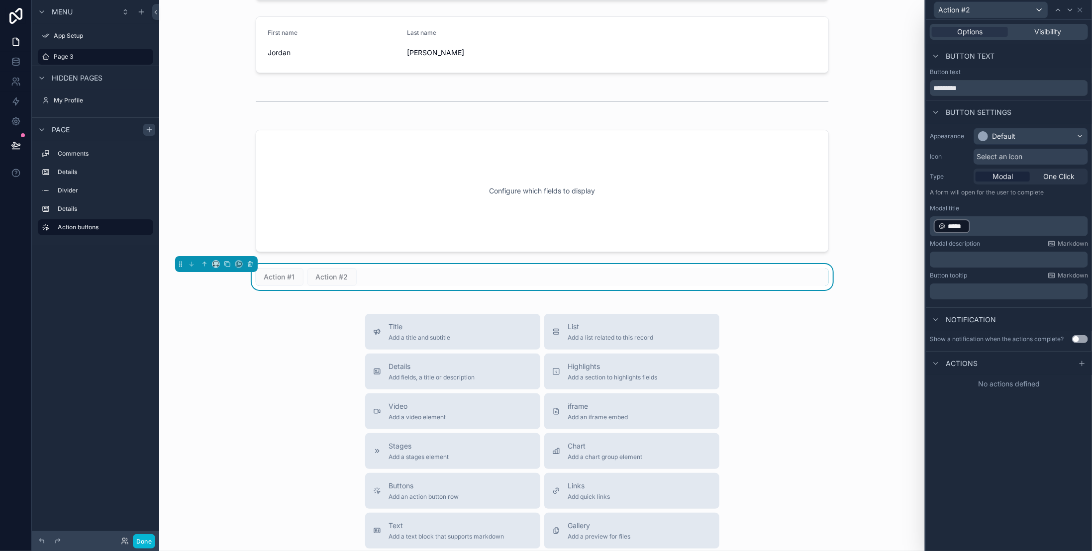
click at [289, 274] on span "Action #1" at bounding box center [280, 277] width 48 height 10
click at [277, 277] on span "Action #1" at bounding box center [280, 277] width 48 height 10
click at [354, 278] on div "Action #1 Action #2" at bounding box center [542, 277] width 573 height 18
click at [326, 277] on span "Action #2" at bounding box center [331, 277] width 49 height 10
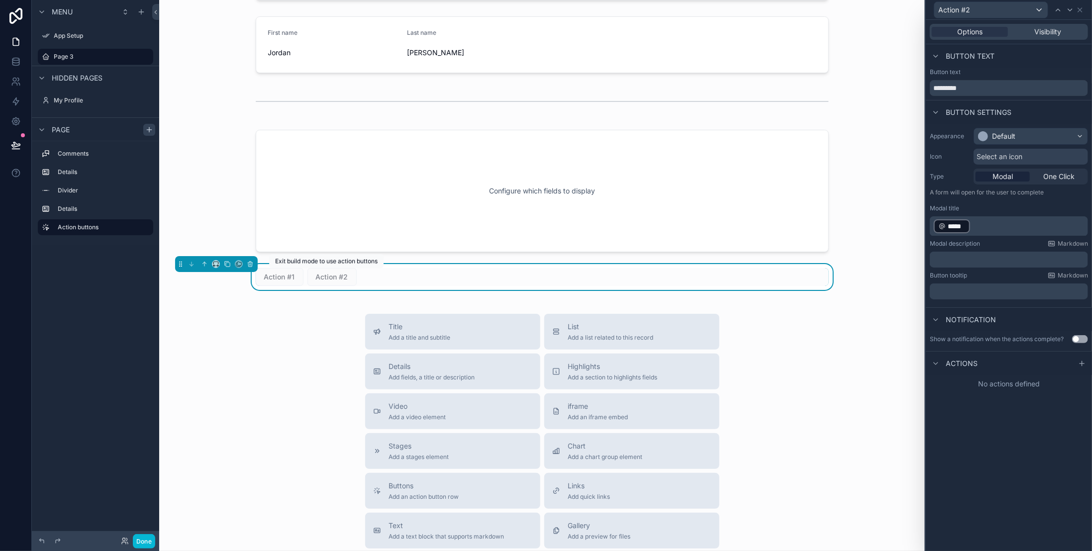
click at [284, 276] on span "Action #1" at bounding box center [280, 277] width 48 height 10
click at [956, 228] on span "*****" at bounding box center [956, 226] width 17 height 10
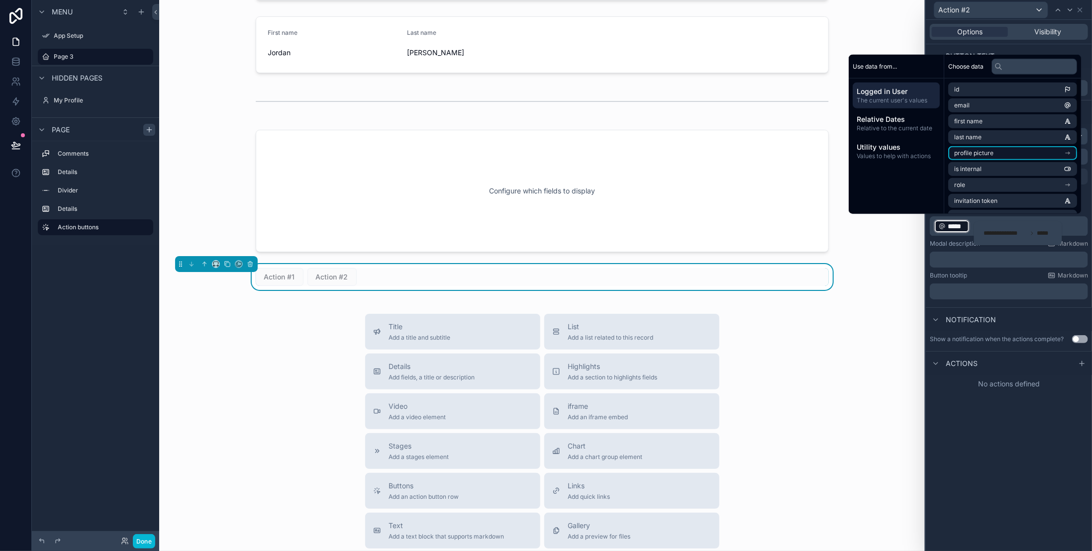
click at [1009, 151] on li "profile picture" at bounding box center [1012, 153] width 129 height 14
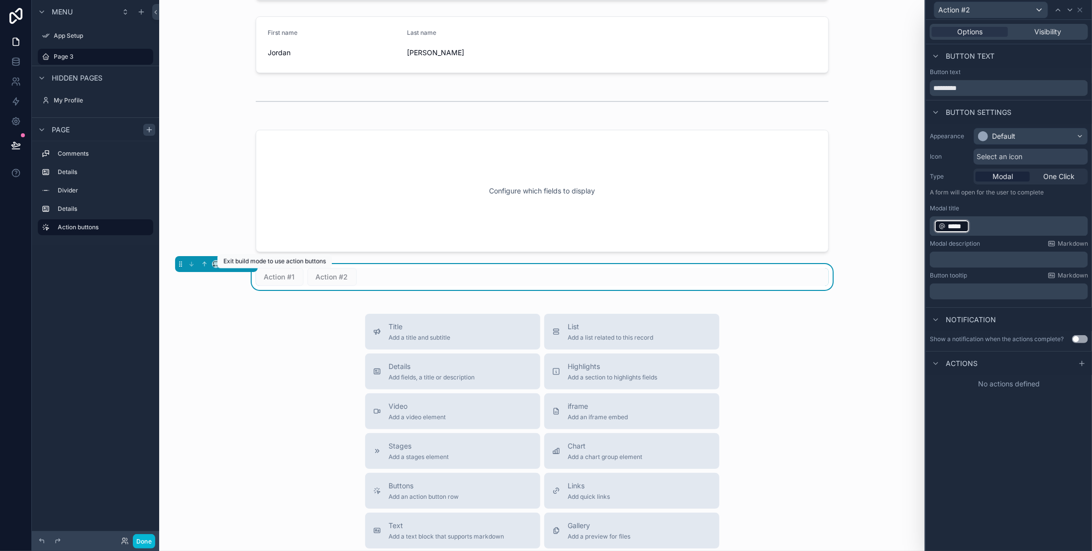
click at [259, 276] on span "Action #1" at bounding box center [280, 277] width 48 height 10
click at [277, 273] on span "Action #1" at bounding box center [280, 277] width 48 height 10
click at [148, 533] on div "Done" at bounding box center [95, 541] width 127 height 20
click at [148, 539] on button "Done" at bounding box center [144, 541] width 22 height 14
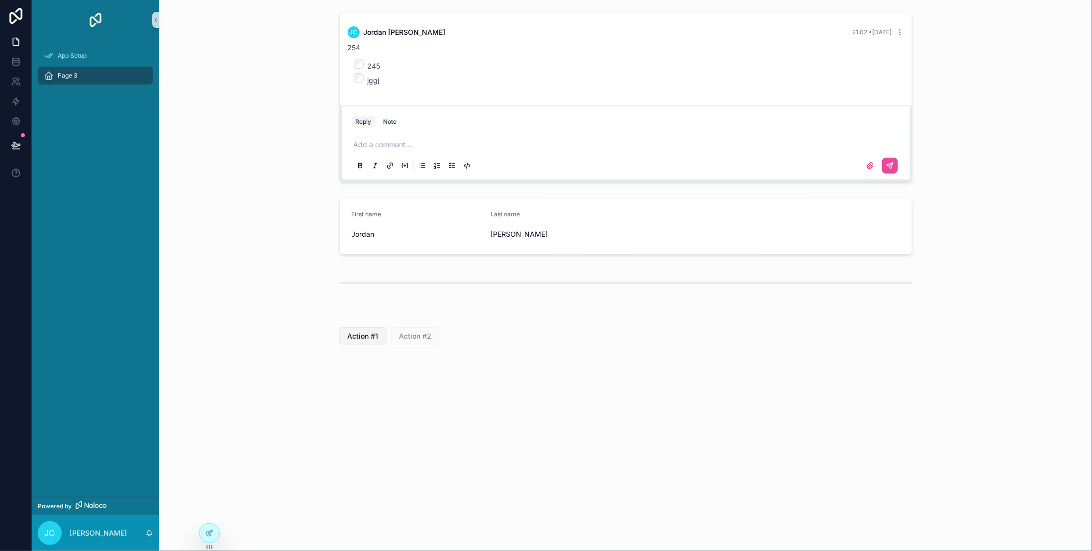
click at [360, 337] on span "Action #1" at bounding box center [363, 336] width 31 height 10
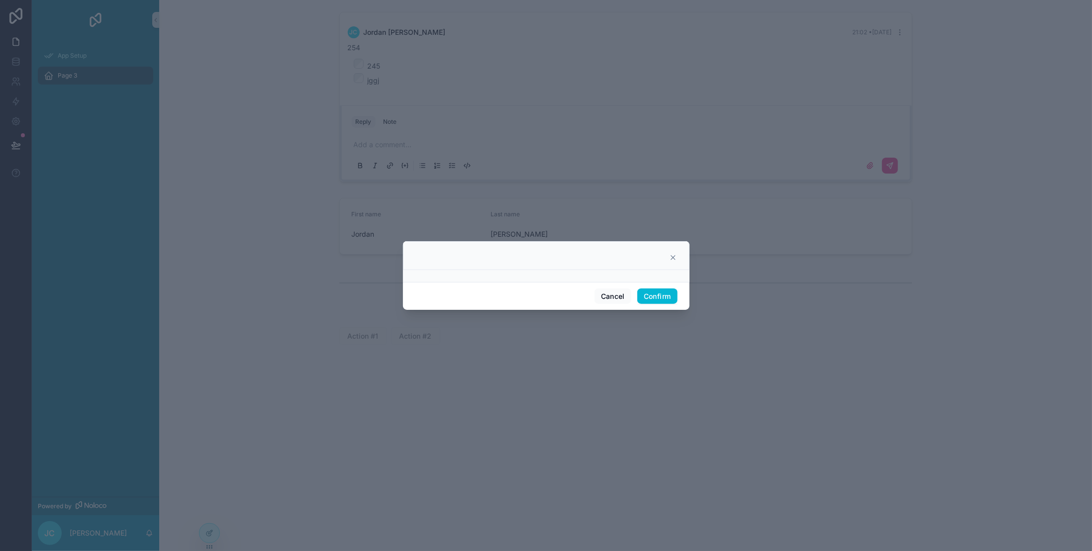
click at [592, 272] on div at bounding box center [546, 276] width 287 height 12
click at [628, 277] on div at bounding box center [546, 276] width 287 height 12
click at [673, 256] on icon at bounding box center [673, 258] width 8 height 8
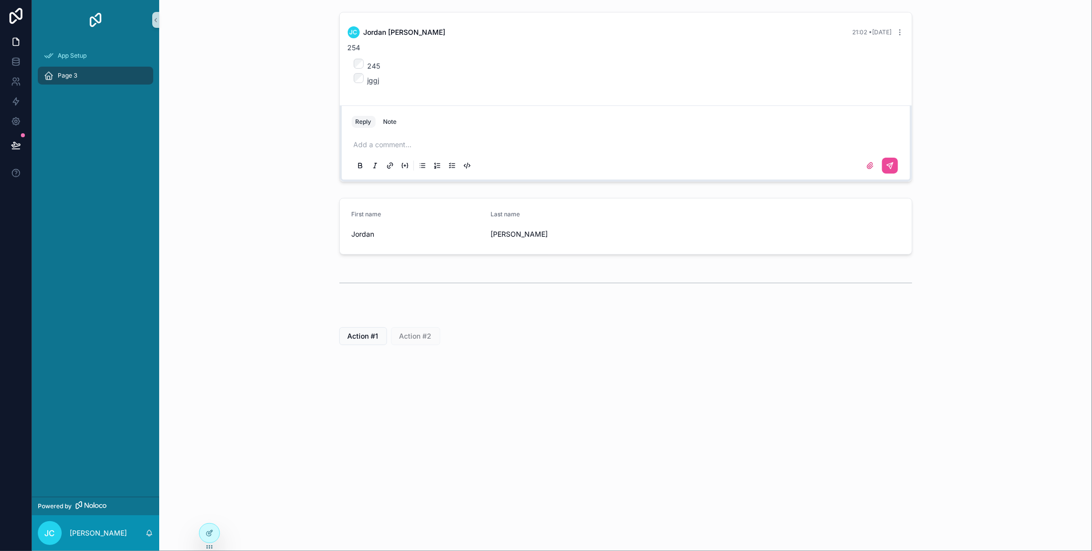
click at [467, 144] on p "scrollable content" at bounding box center [628, 145] width 548 height 10
click at [894, 166] on button "scrollable content" at bounding box center [890, 166] width 16 height 16
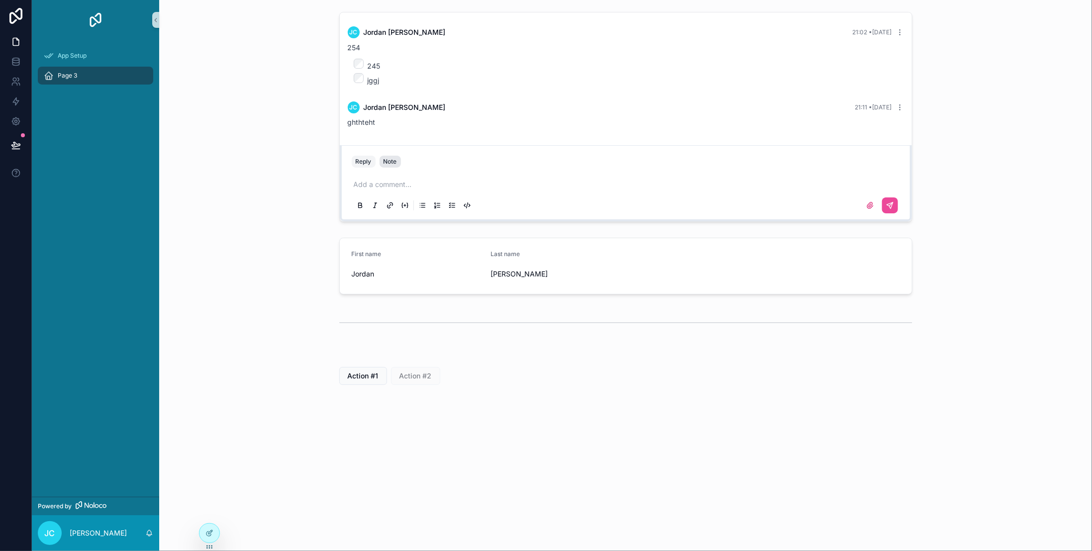
click at [390, 160] on div "Note" at bounding box center [389, 162] width 13 height 8
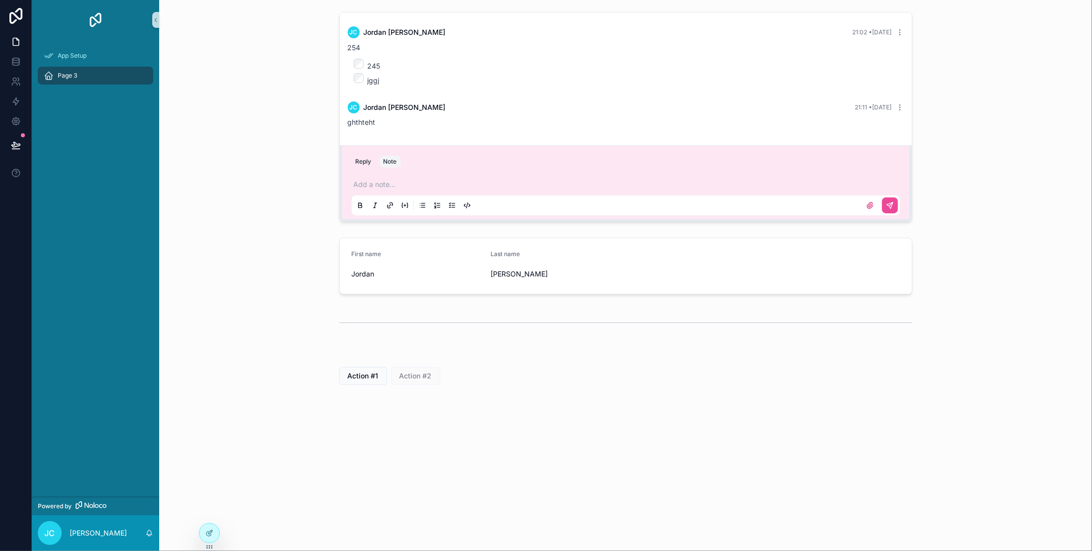
click at [405, 188] on p "scrollable content" at bounding box center [628, 185] width 548 height 10
click at [892, 202] on icon "scrollable content" at bounding box center [889, 205] width 6 height 6
